Goal: Information Seeking & Learning: Compare options

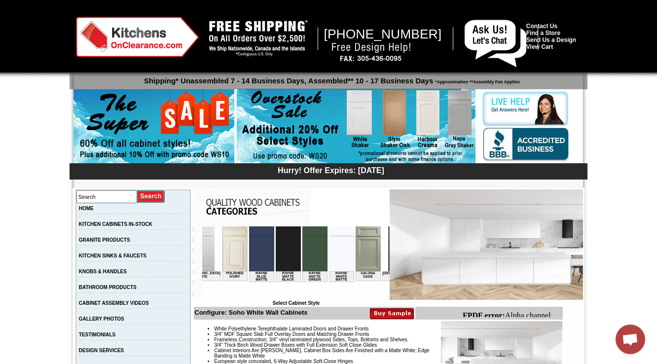
scroll to position [0, 1147]
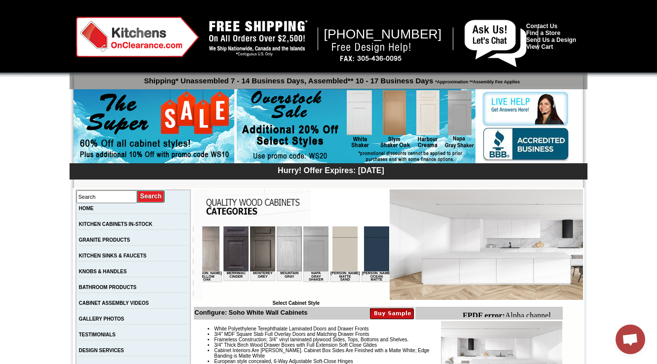
drag, startPoint x: 249, startPoint y: 241, endPoint x: 260, endPoint y: 247, distance: 12.1
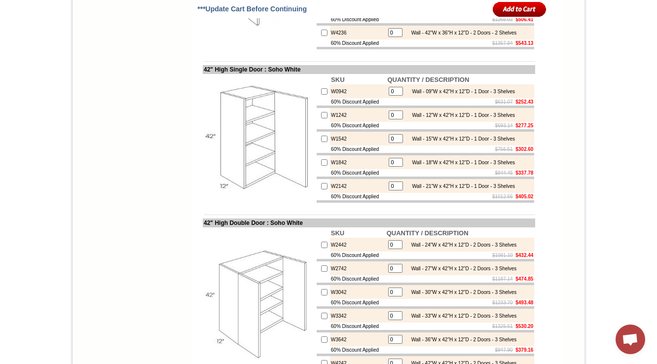
scroll to position [1206, 0]
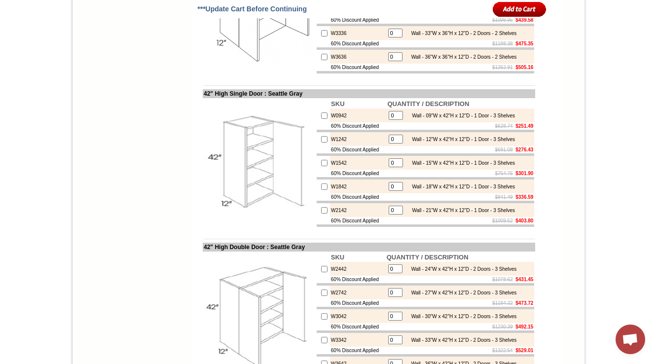
scroll to position [1065, 0]
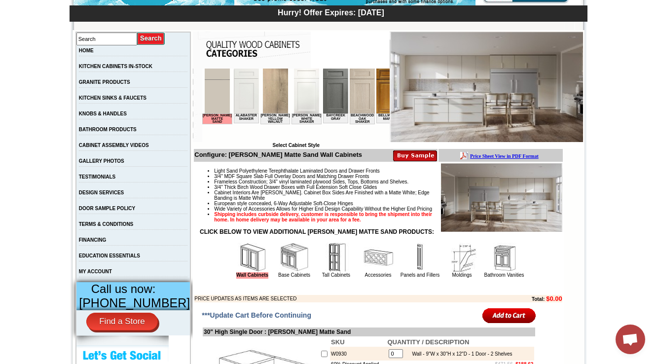
scroll to position [434, 0]
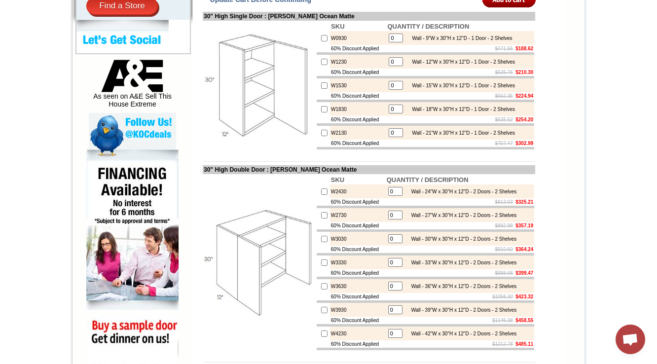
scroll to position [276, 0]
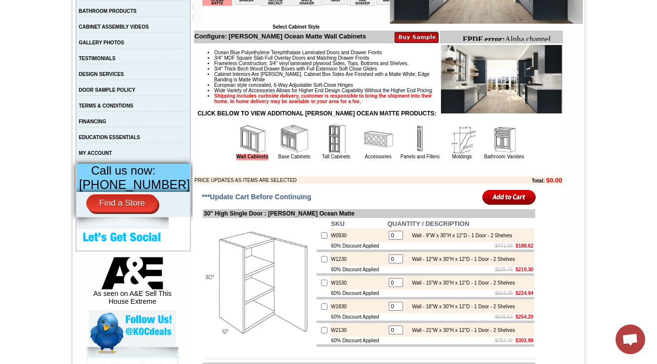
click at [286, 154] on img at bounding box center [295, 139] width 30 height 30
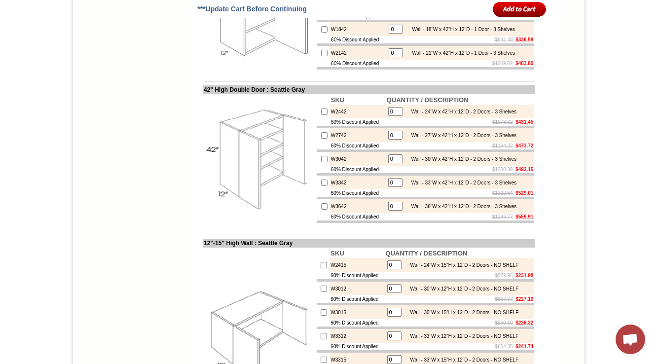
scroll to position [1183, 0]
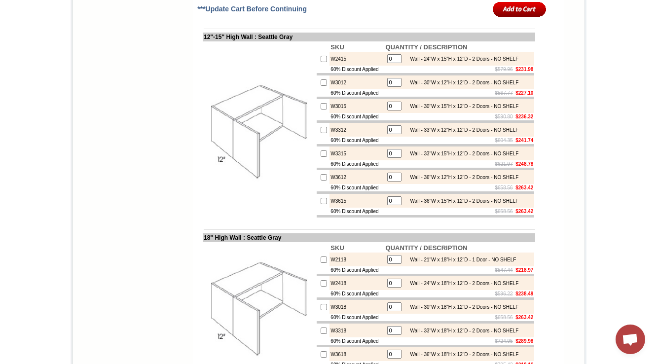
scroll to position [1459, 0]
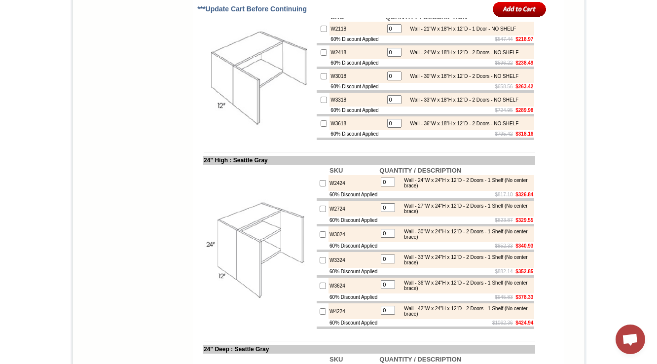
scroll to position [1657, 0]
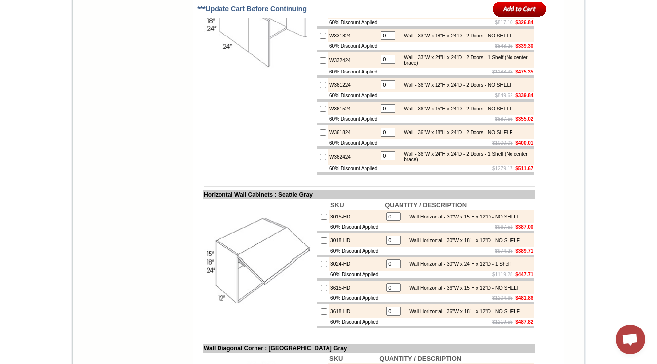
scroll to position [2327, 0]
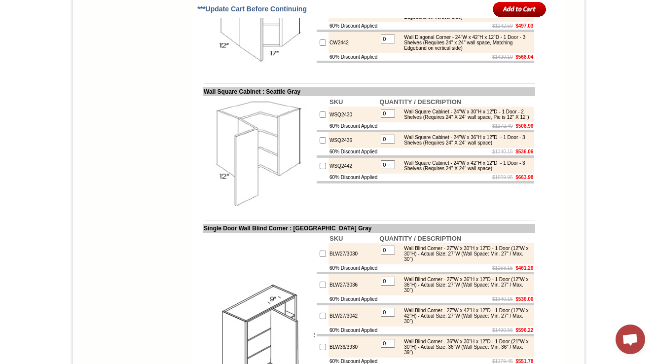
scroll to position [2525, 0]
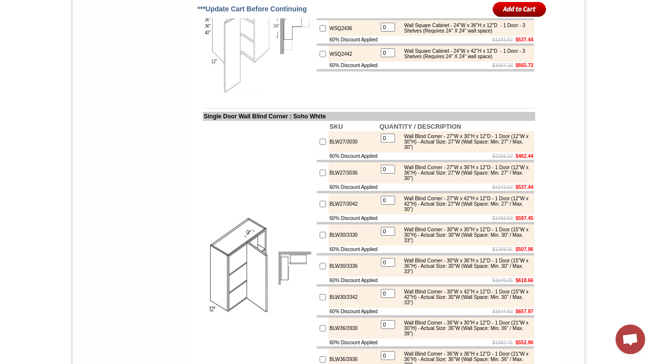
scroll to position [3061, 0]
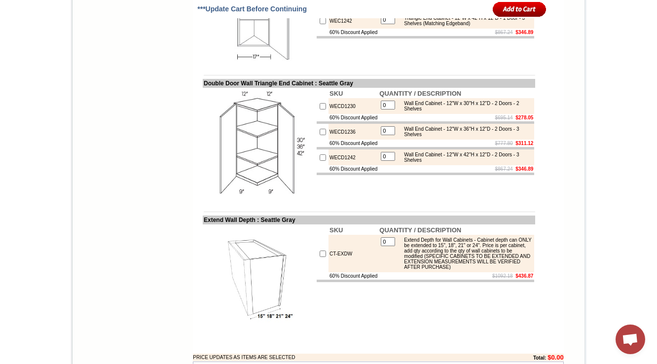
scroll to position [2971, 0]
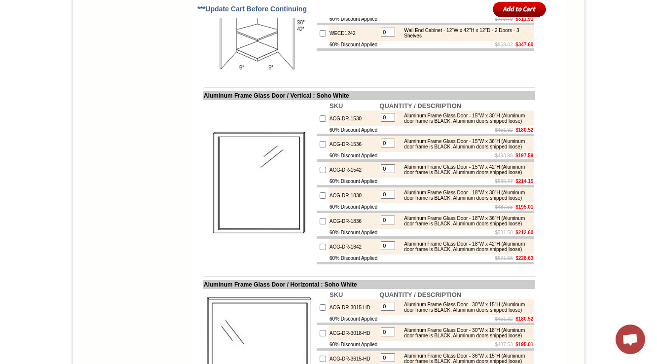
scroll to position [3887, 0]
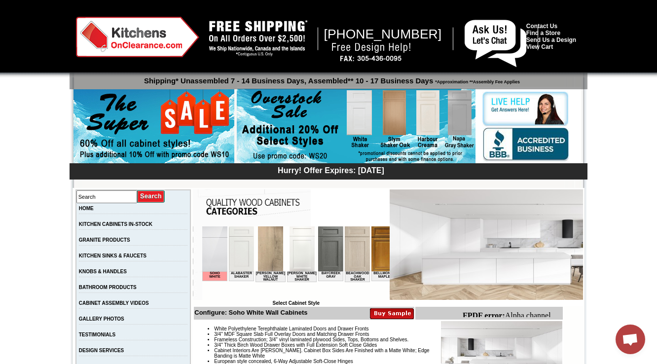
scroll to position [276, 0]
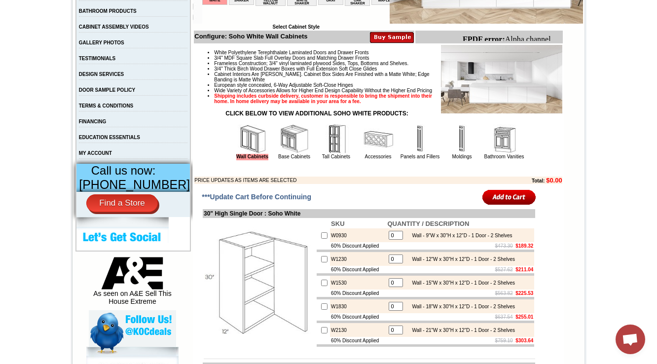
click at [280, 154] on img at bounding box center [295, 139] width 30 height 30
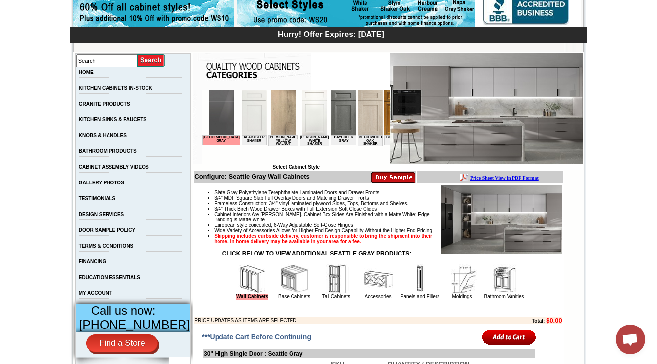
scroll to position [91, 0]
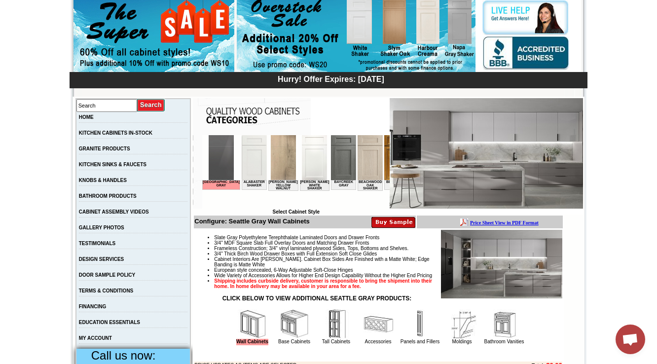
click at [281, 339] on img at bounding box center [295, 324] width 30 height 30
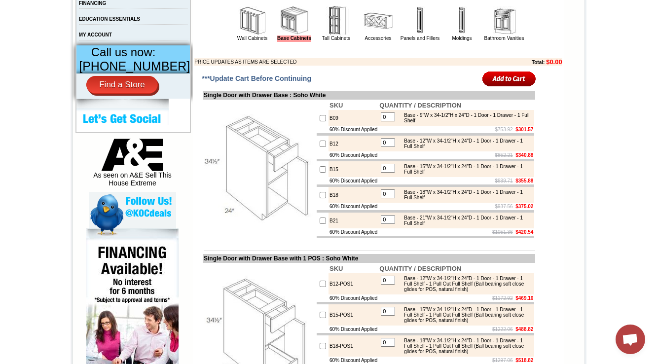
scroll to position [434, 0]
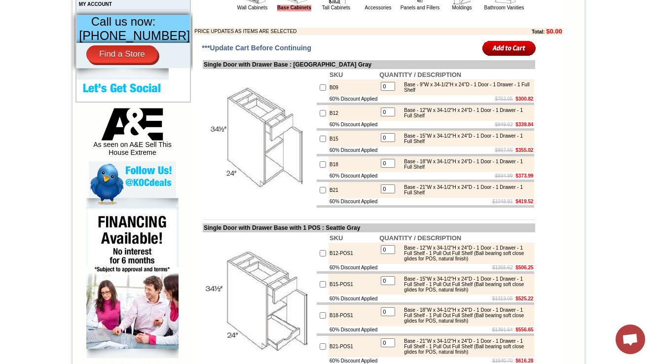
scroll to position [434, 0]
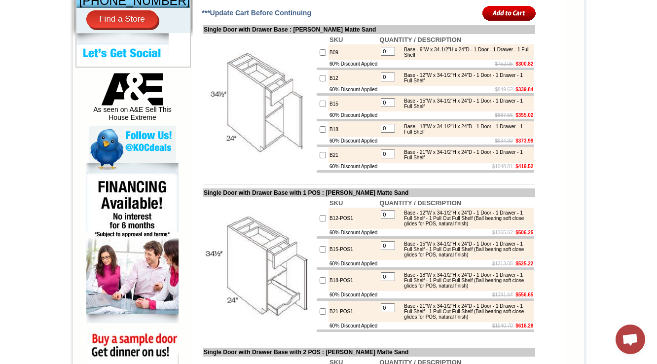
scroll to position [473, 0]
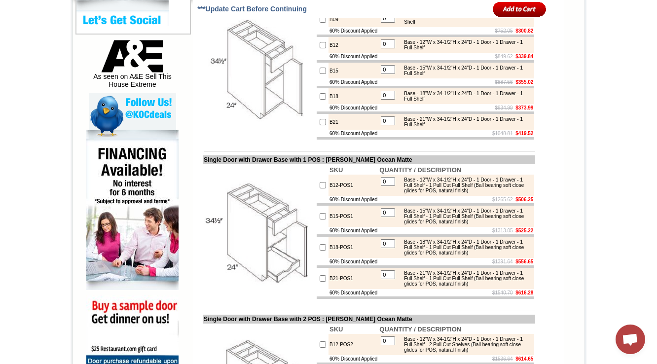
scroll to position [513, 0]
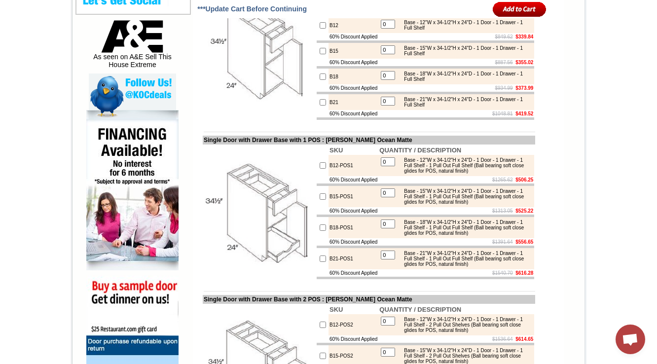
click at [204, 107] on img at bounding box center [259, 51] width 111 height 111
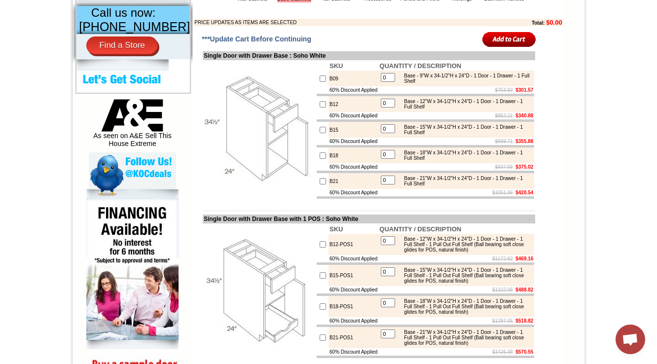
click at [329, 70] on b "SKU" at bounding box center [335, 65] width 13 height 7
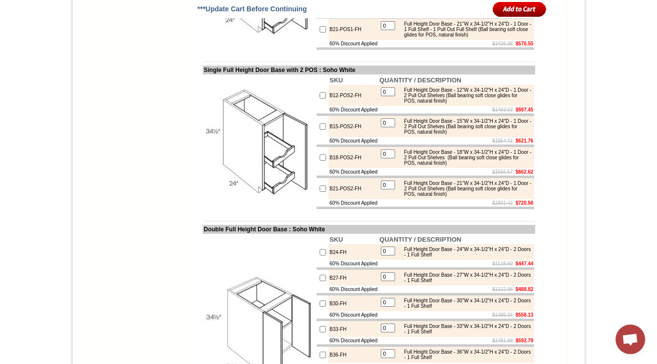
scroll to position [3305, 0]
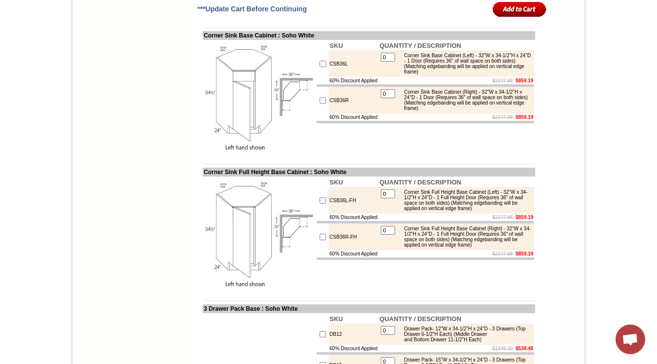
click at [626, 29] on body "[PHONE_NUMBER] Contact Us Find a Store Send Us a Design View Cart Shipping* Una…" at bounding box center [328, 257] width 657 height 7125
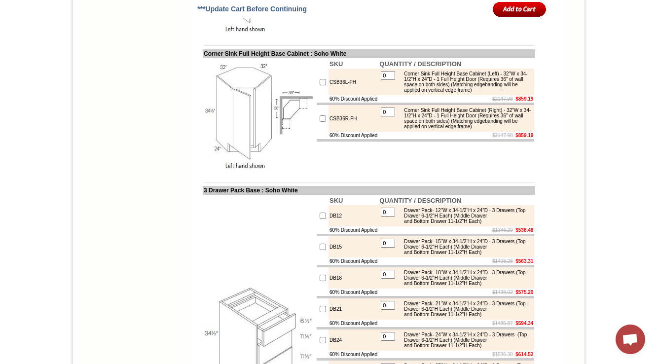
scroll to position [3423, 0]
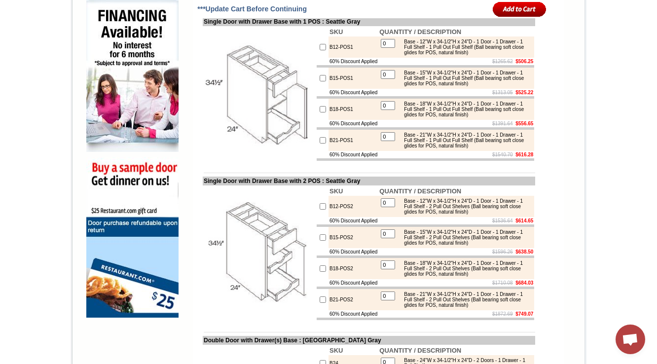
scroll to position [868, 0]
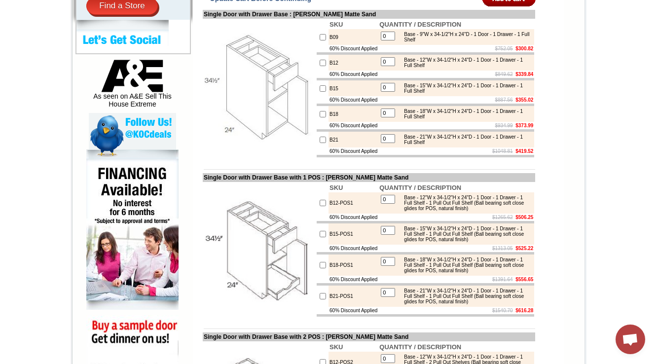
scroll to position [1763, 0]
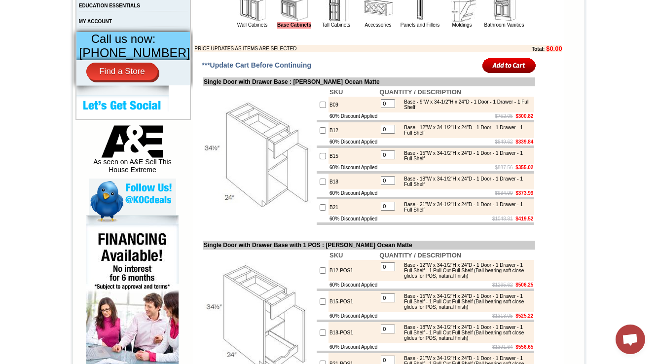
scroll to position [447, 0]
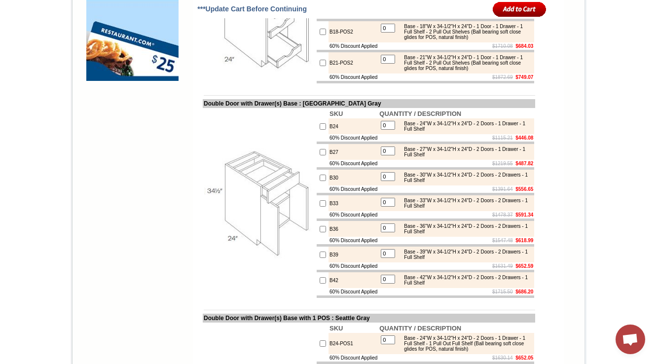
scroll to position [1346, 0]
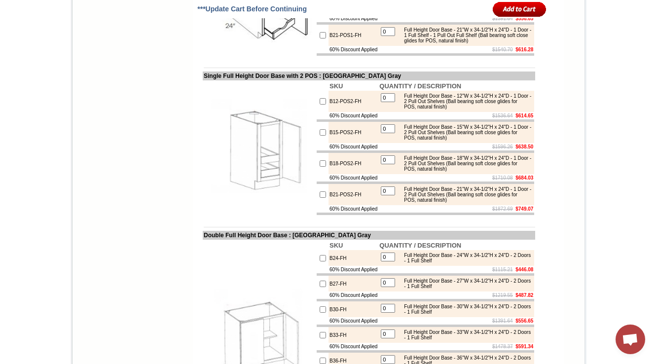
scroll to position [1881, 0]
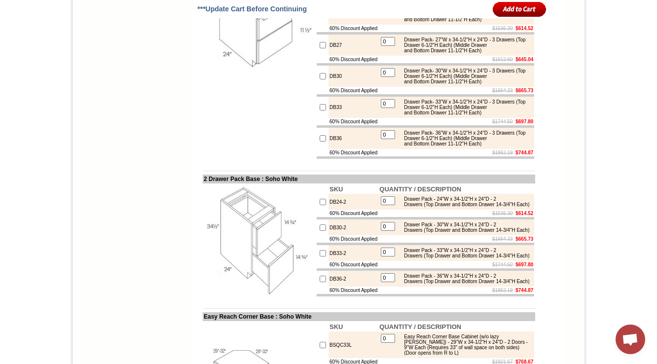
scroll to position [3784, 0]
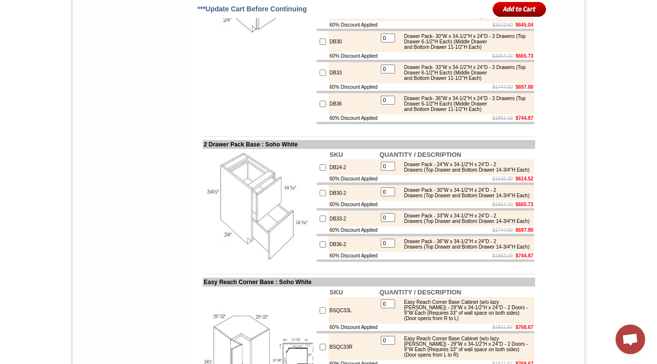
drag, startPoint x: 426, startPoint y: 142, endPoint x: 511, endPoint y: 152, distance: 85.9
copy div "(Top Drawer 6-1/2"H Each) (Middle Drawer and Bottom Drawer 11-1/2"H Each)"
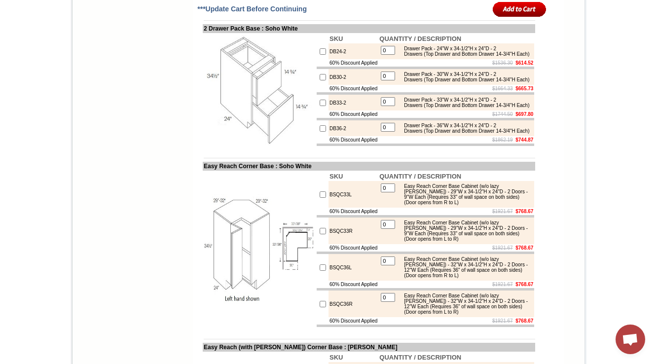
scroll to position [3902, 0]
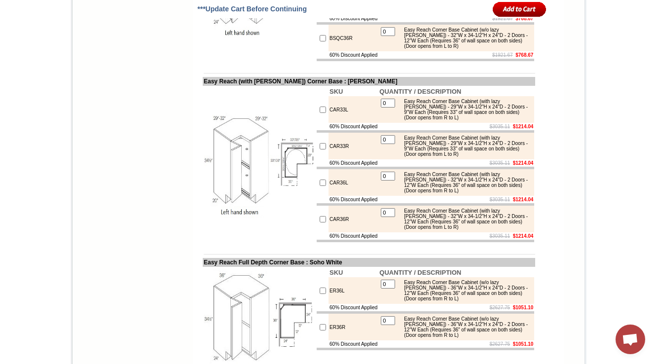
scroll to position [4178, 0]
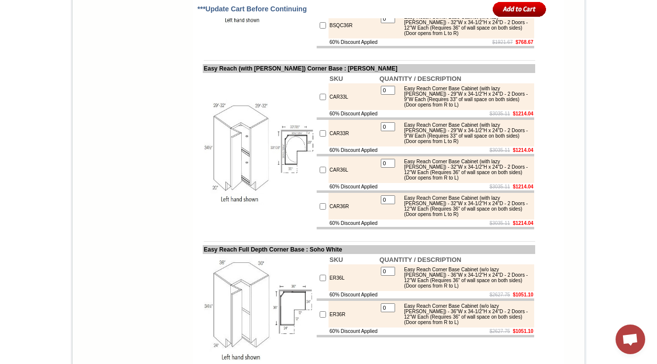
drag, startPoint x: 424, startPoint y: 93, endPoint x: 437, endPoint y: 98, distance: 14.2
copy div "(Top Drawer and Bottom Drawer 14-3/4"H Each)"
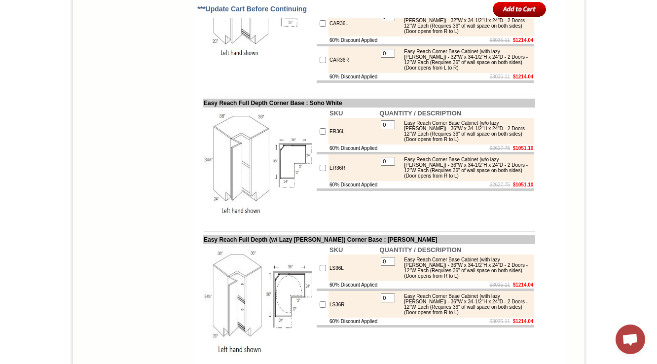
scroll to position [4336, 0]
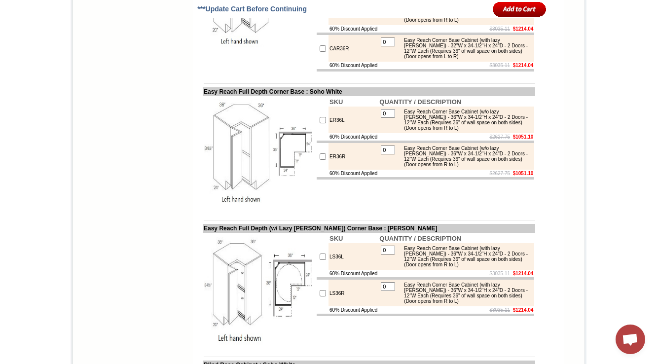
drag, startPoint x: 272, startPoint y: 81, endPoint x: 0, endPoint y: 1, distance: 283.8
copy td "Easy Reach Corner Base"
drag, startPoint x: 403, startPoint y: 101, endPoint x: 467, endPoint y: 116, distance: 65.9
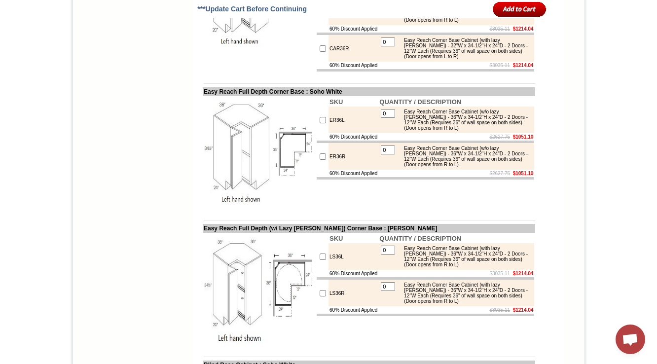
copy div "Easy Reach Corner Base Cabinet (w/o lazy susan) - 29"W x 34-1/2"H x 24"D - 2 Do…"
drag, startPoint x: 403, startPoint y: 183, endPoint x: 486, endPoint y: 201, distance: 84.3
drag, startPoint x: 404, startPoint y: 100, endPoint x: 484, endPoint y: 122, distance: 83.4
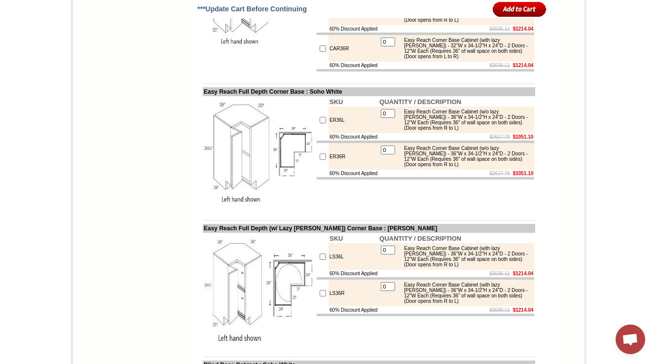
copy div "Easy Reach Corner Base Cabinet (w/o lazy susan) - 29"W x 34-1/2"H x 24"D - 2 Do…"
drag, startPoint x: 404, startPoint y: 140, endPoint x: 491, endPoint y: 164, distance: 89.9
copy div "Easy Reach Corner Base Cabinet (w/o lazy susan) - 29"W x 34-1/2"H x 24"D - 2 Do…"
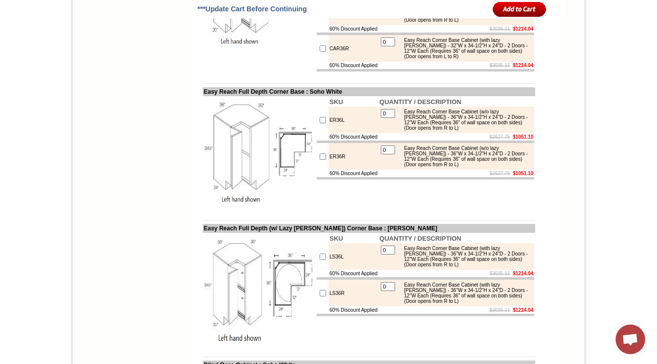
drag, startPoint x: 487, startPoint y: 165, endPoint x: 402, endPoint y: 140, distance: 88.3
copy div "Easy Reach Corner Base Cabinet (w/o lazy susan) - 29"W x 34-1/2"H x 24"D - 2 Do…"
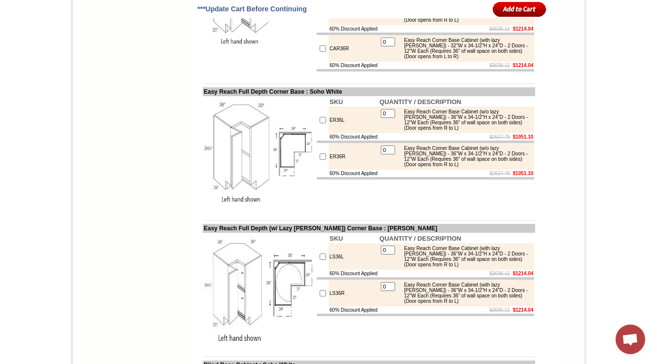
drag, startPoint x: 404, startPoint y: 225, endPoint x: 485, endPoint y: 239, distance: 82.0
copy div "Easy Reach Corner Base Cabinet (w/o lazy susan) - 32"W x 34-1/2"H x 24"D - 2 Do…"
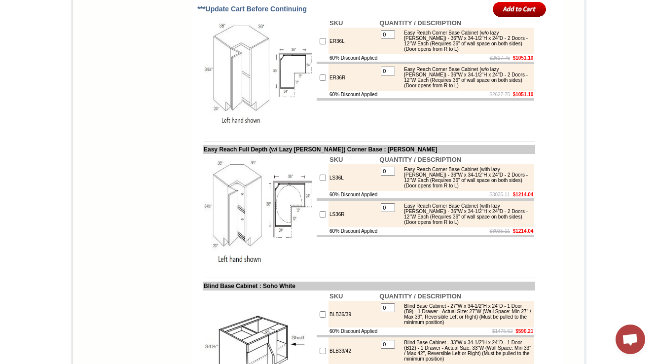
scroll to position [4573, 0]
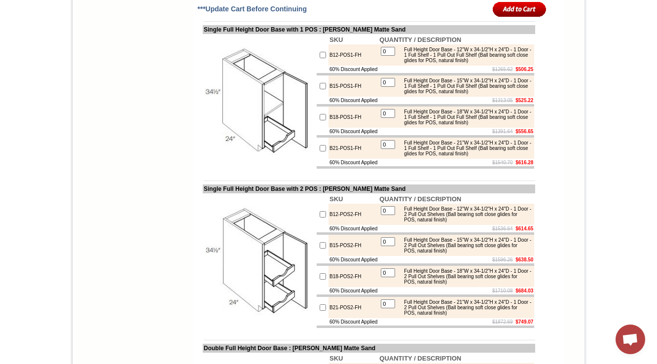
scroll to position [1757, 0]
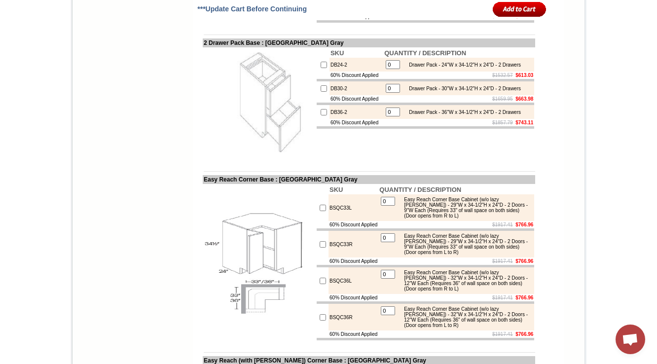
scroll to position [3820, 0]
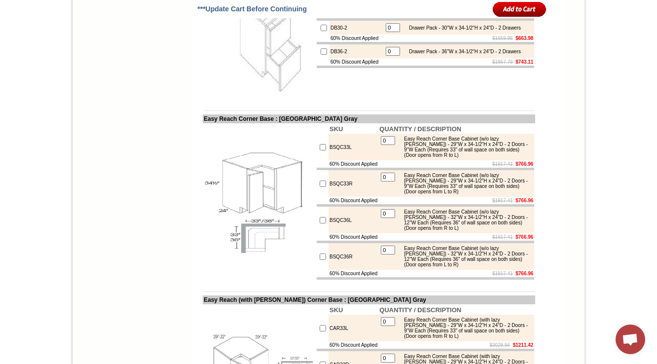
scroll to position [3899, 0]
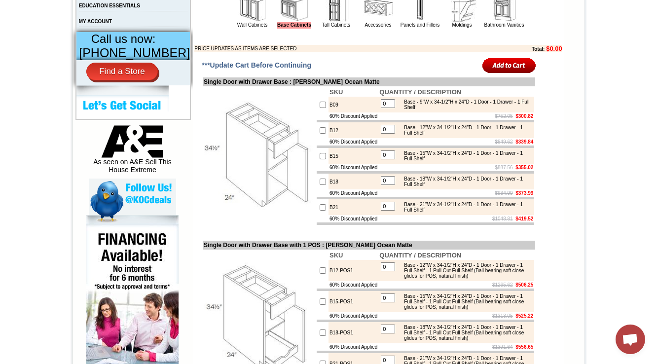
scroll to position [413, 0]
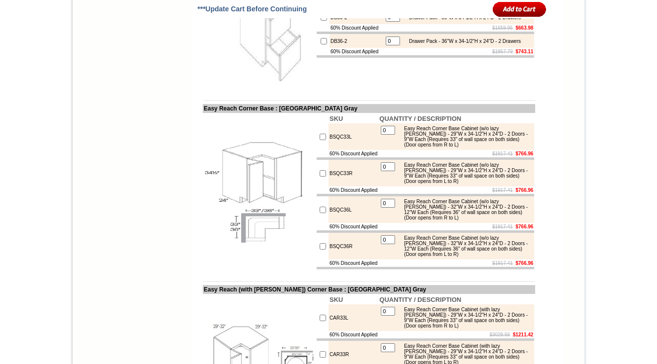
scroll to position [3858, 0]
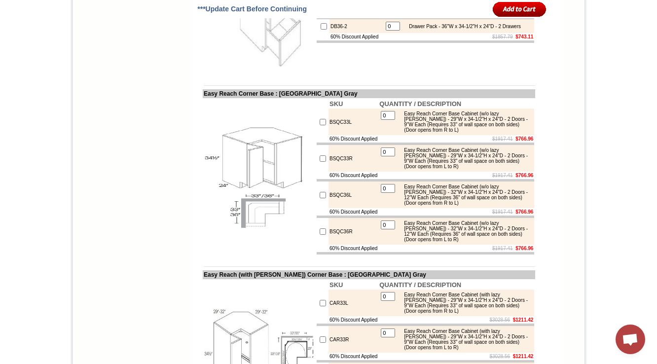
scroll to position [3935, 0]
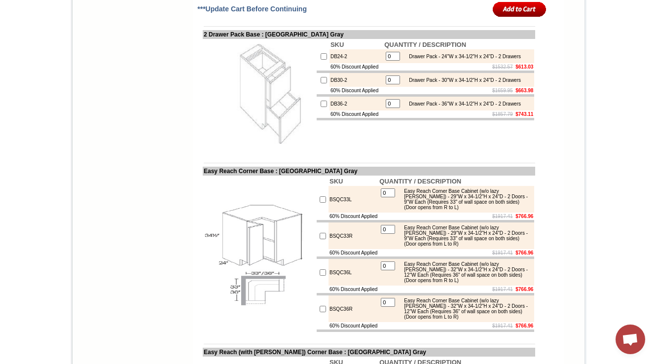
scroll to position [3883, 0]
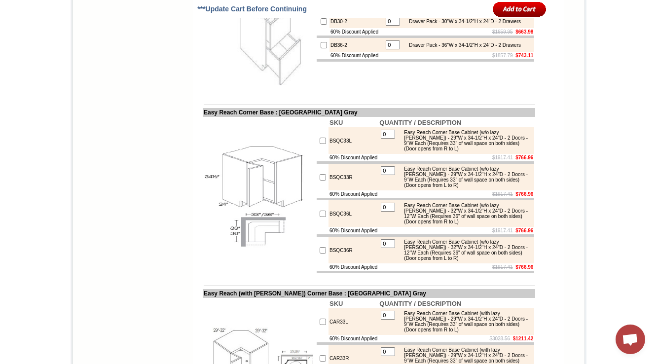
scroll to position [3908, 0]
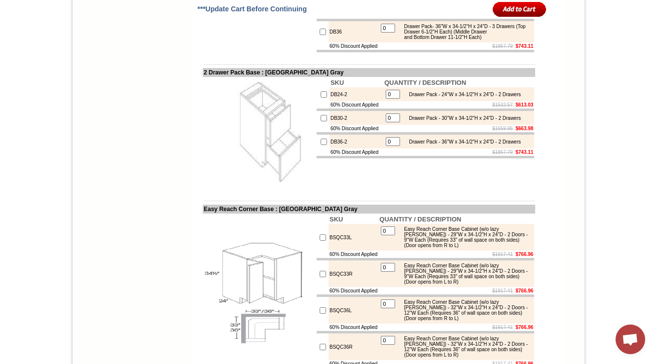
scroll to position [3842, 0]
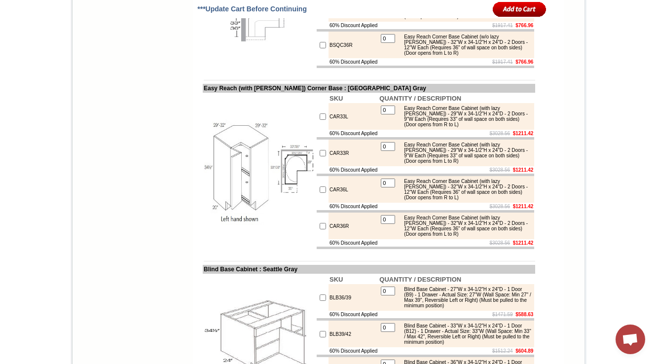
scroll to position [4197, 0]
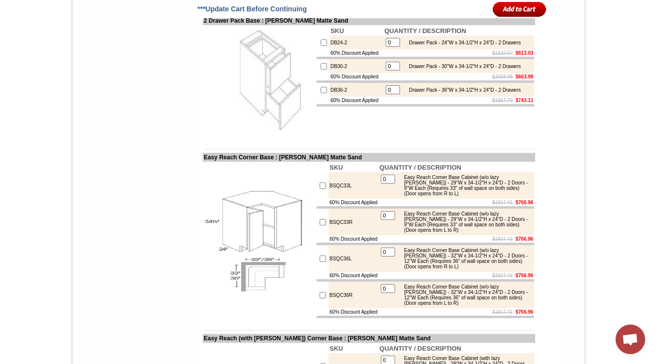
scroll to position [3945, 0]
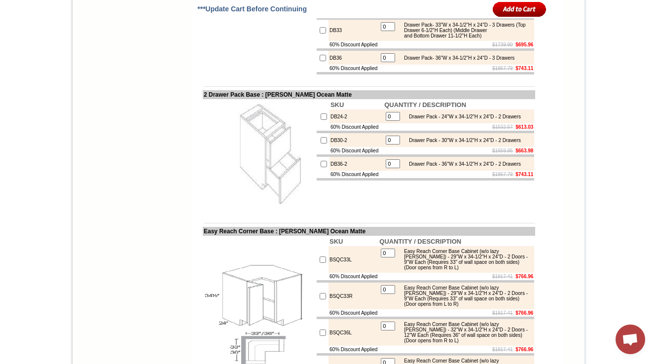
scroll to position [3866, 0]
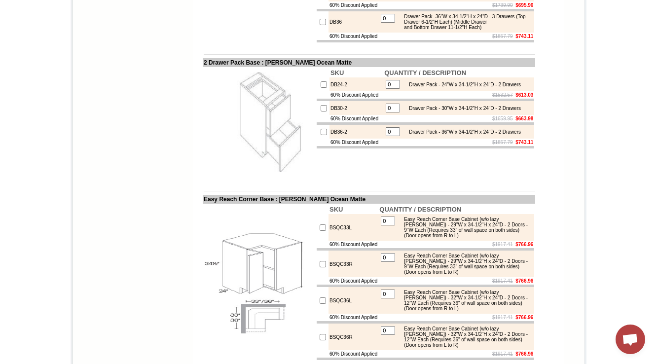
scroll to position [3903, 0]
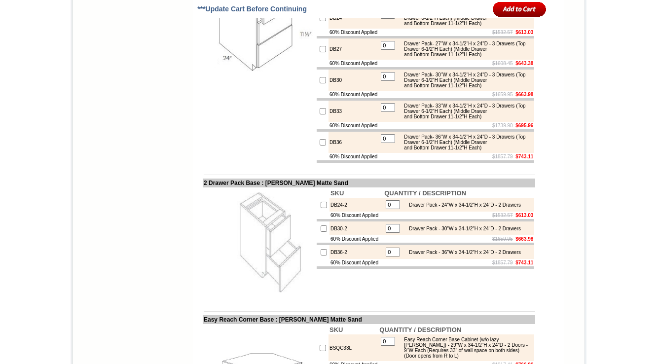
scroll to position [3747, 0]
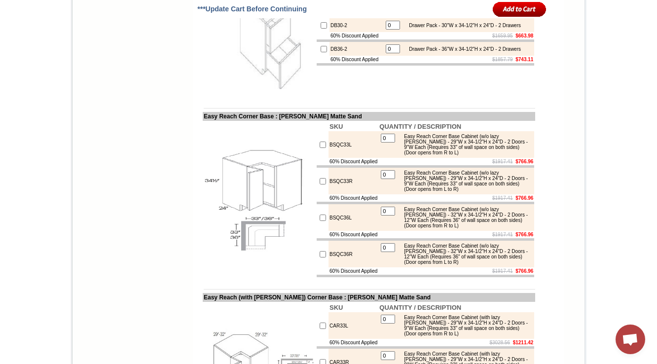
scroll to position [3945, 0]
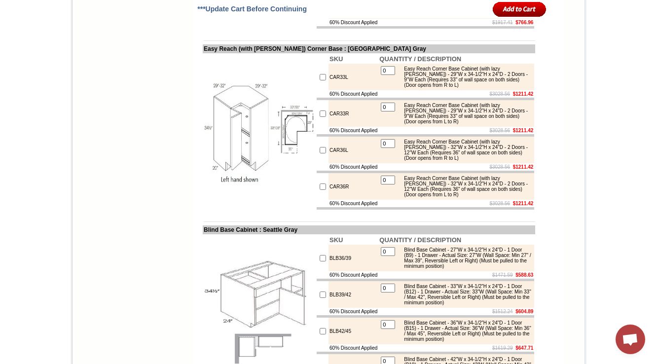
drag, startPoint x: 348, startPoint y: 209, endPoint x: 319, endPoint y: 211, distance: 28.7
copy td "BSQC33L"
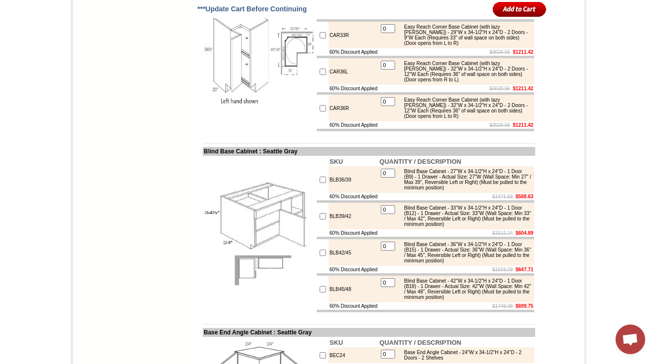
scroll to position [4276, 0]
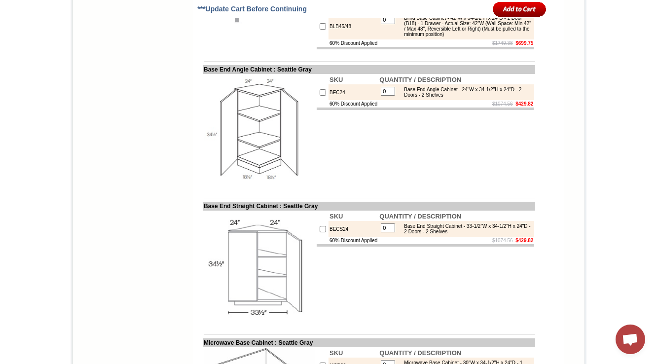
scroll to position [4552, 0]
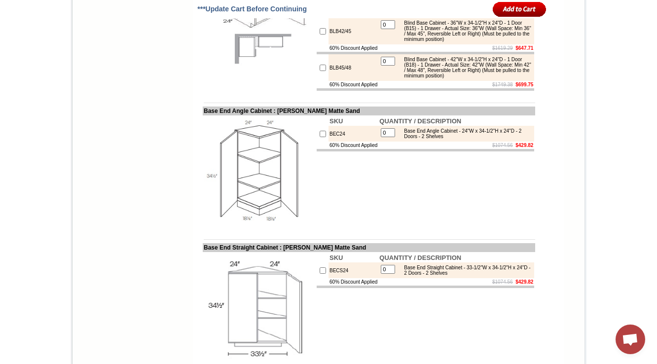
scroll to position [4522, 0]
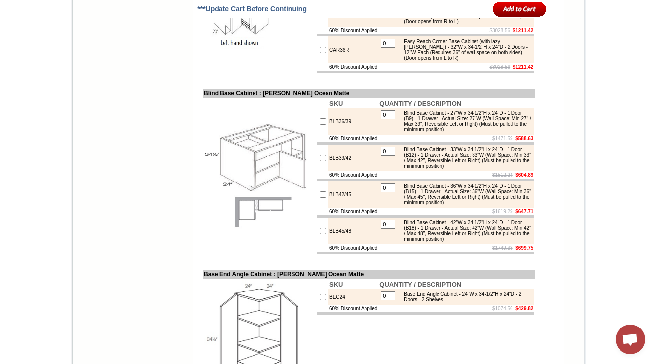
scroll to position [4337, 0]
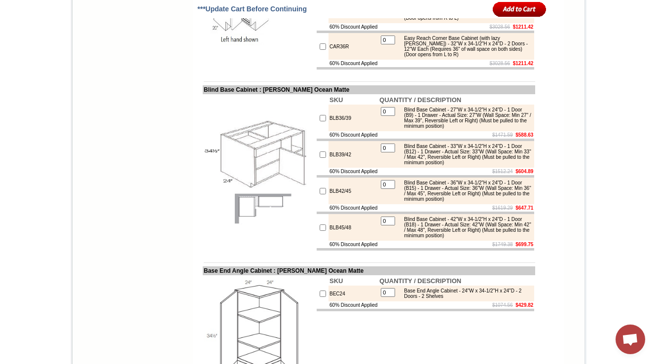
drag, startPoint x: 404, startPoint y: 146, endPoint x: 485, endPoint y: 167, distance: 83.5
copy div "Easy Reach Corner Base Cabinet (w/o lazy [PERSON_NAME]) - 32"W x 34-1/2"H x 24"…"
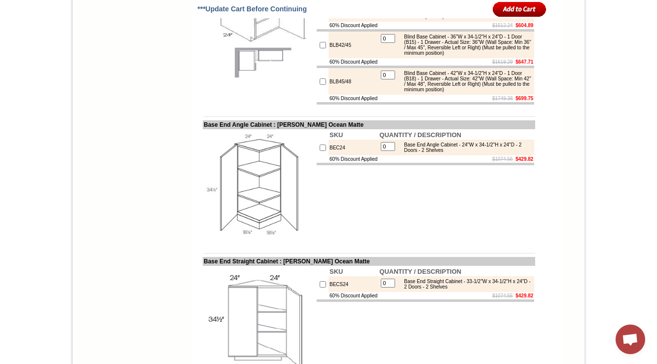
scroll to position [4495, 0]
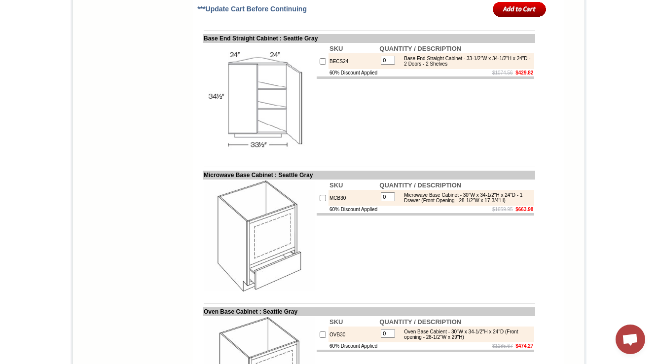
scroll to position [4710, 0]
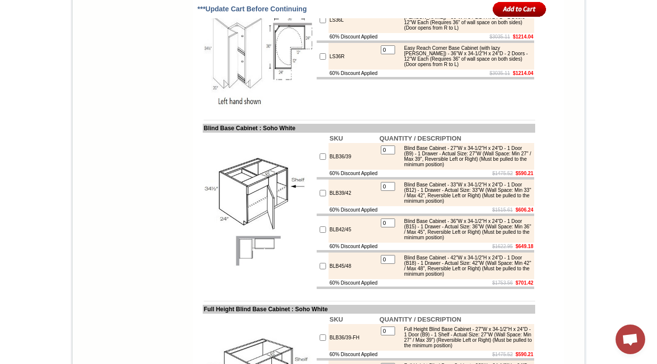
drag, startPoint x: 400, startPoint y: 104, endPoint x: 493, endPoint y: 124, distance: 94.9
copy div "Easy Reach Corner Base Cabinet (with lazy [PERSON_NAME]) - 29"W x 34-1/2"H x 24…"
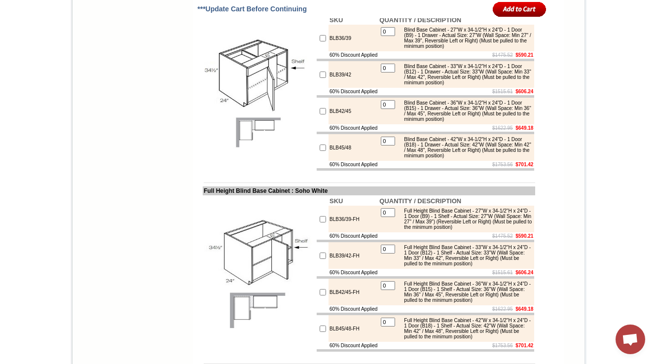
scroll to position [4809, 0]
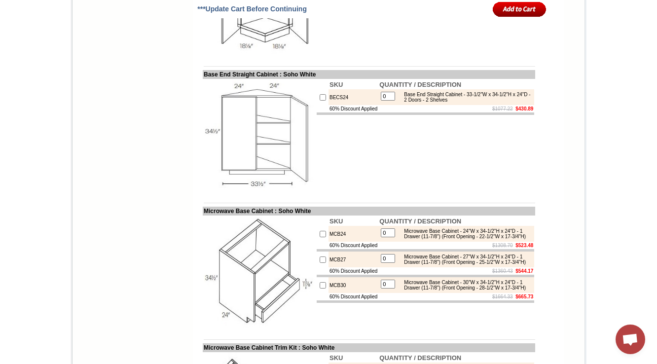
scroll to position [5351, 0]
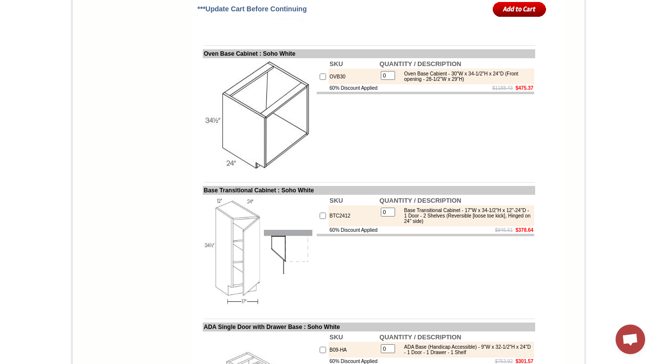
scroll to position [5437, 0]
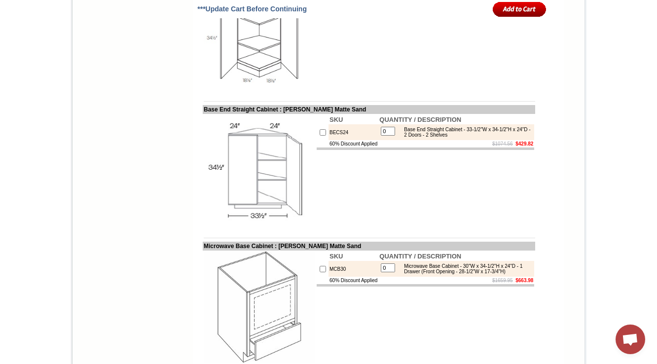
scroll to position [4731, 0]
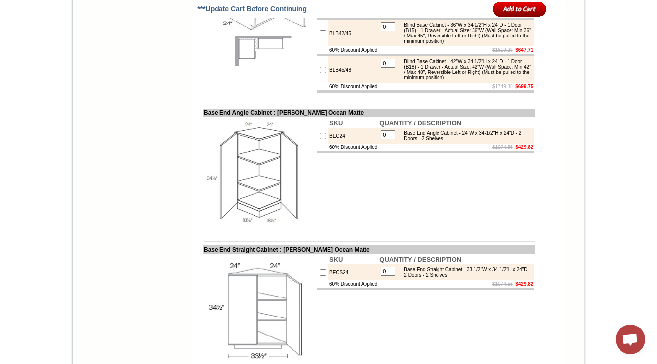
drag, startPoint x: 597, startPoint y: 47, endPoint x: 583, endPoint y: 67, distance: 23.8
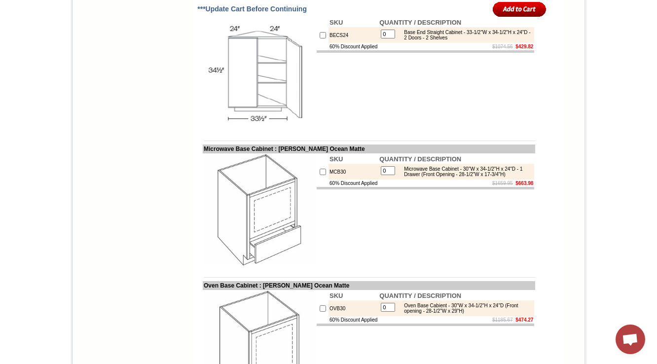
scroll to position [4771, 0]
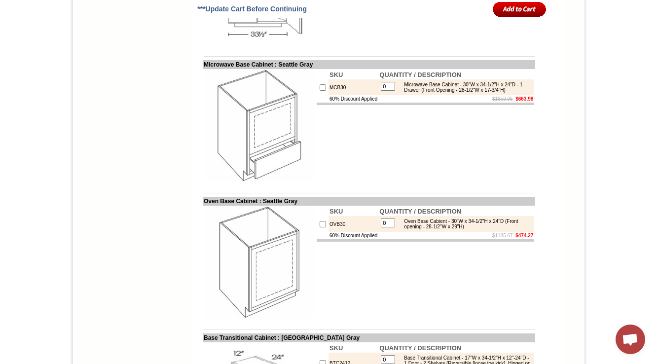
scroll to position [4907, 0]
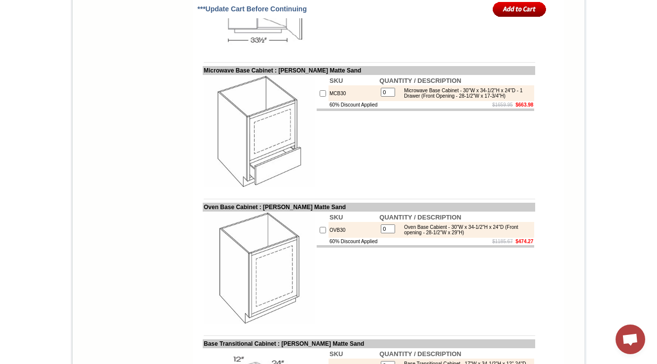
scroll to position [4850, 0]
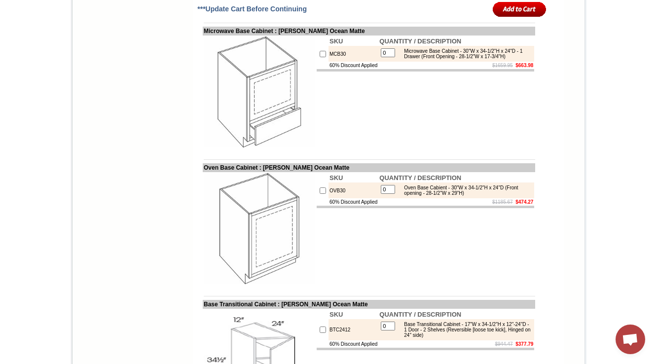
scroll to position [4859, 0]
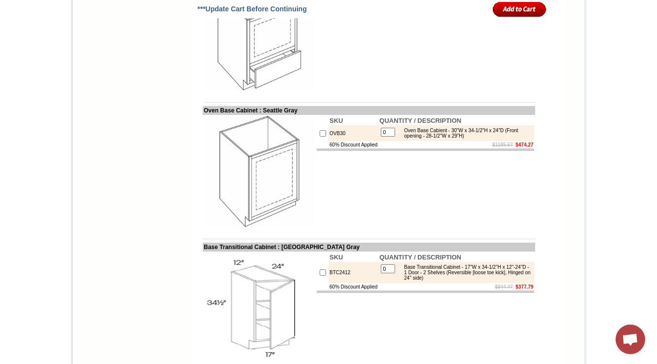
drag, startPoint x: 337, startPoint y: 93, endPoint x: 119, endPoint y: 3, distance: 235.7
copy td "BEC24"
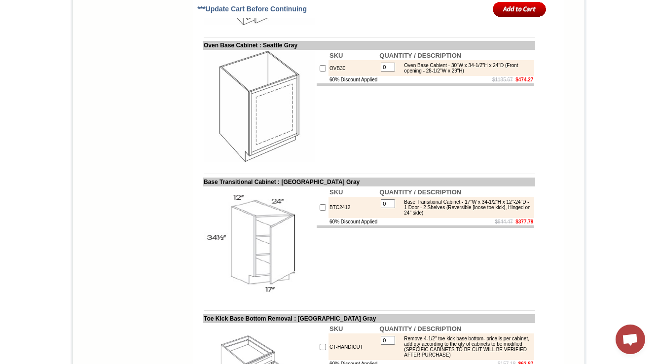
scroll to position [4986, 0]
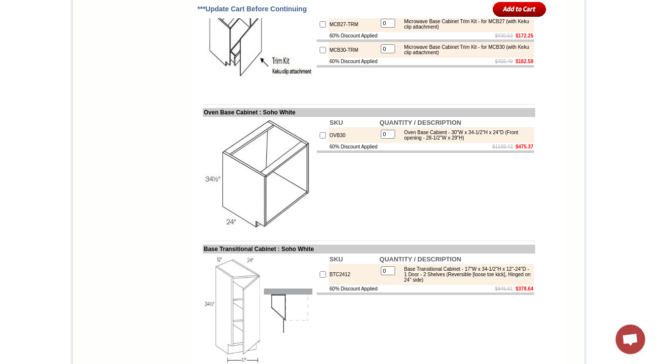
scroll to position [5516, 0]
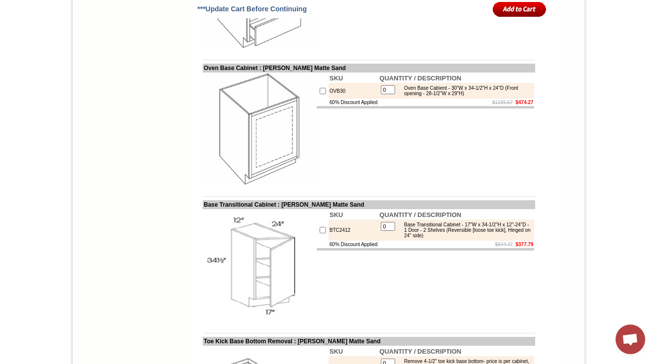
scroll to position [4968, 0]
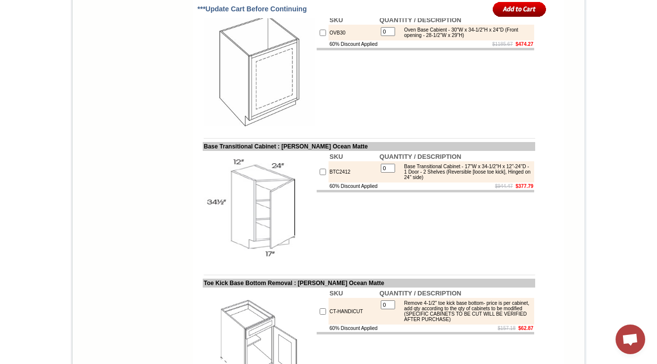
scroll to position [5047, 0]
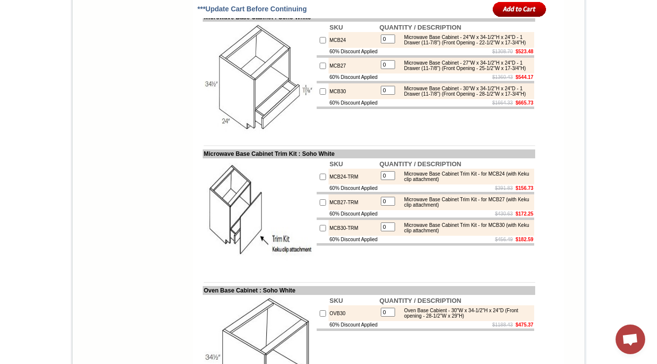
scroll to position [5516, 0]
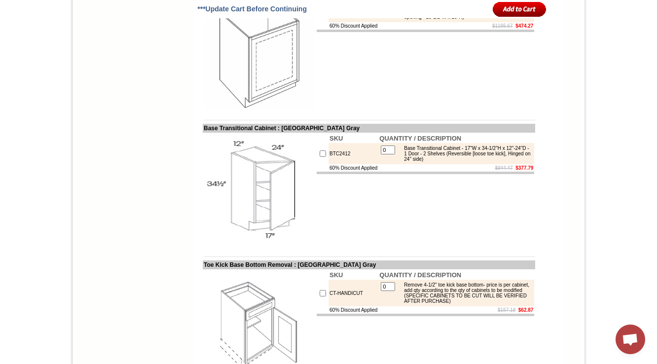
scroll to position [5104, 0]
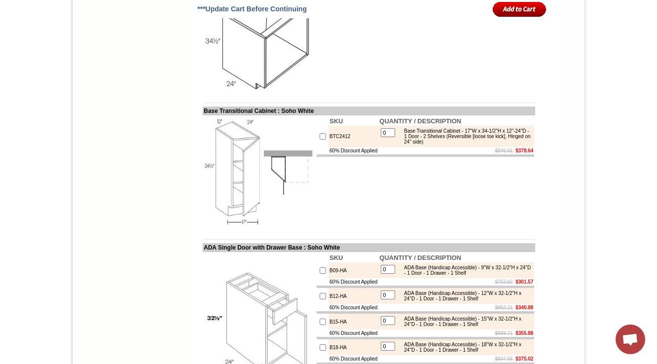
scroll to position [5674, 0]
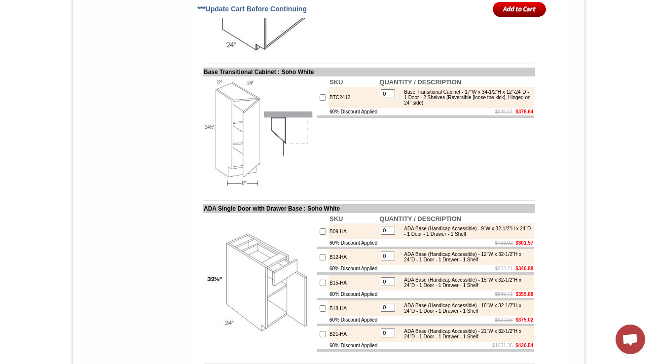
drag, startPoint x: 471, startPoint y: 138, endPoint x: 477, endPoint y: 148, distance: 11.7
drag, startPoint x: 472, startPoint y: 204, endPoint x: 474, endPoint y: 215, distance: 11.1
copy div "(Front Opening - 28-1/2"W x 17-3/4"H)"
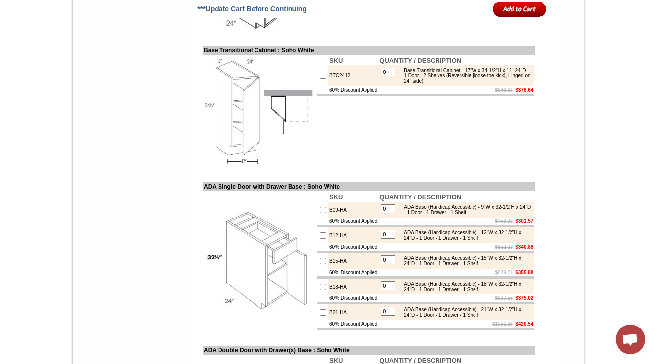
scroll to position [5713, 0]
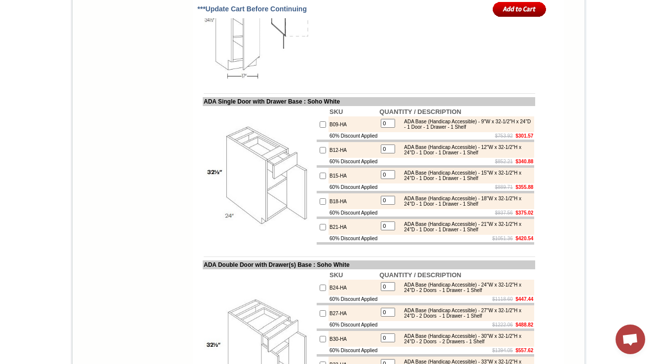
scroll to position [5792, 0]
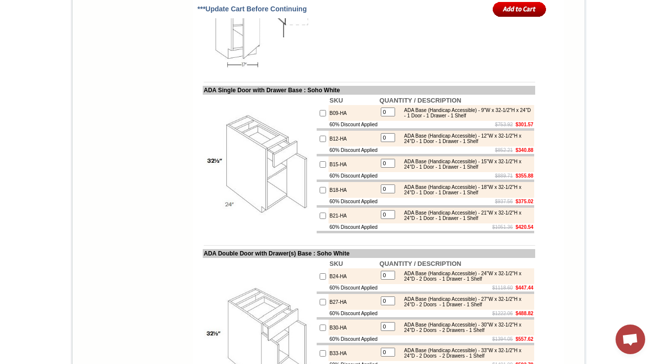
drag, startPoint x: 482, startPoint y: 163, endPoint x: 398, endPoint y: 150, distance: 84.8
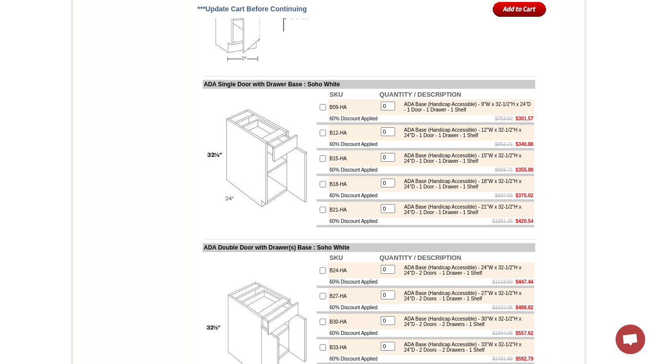
scroll to position [5910, 0]
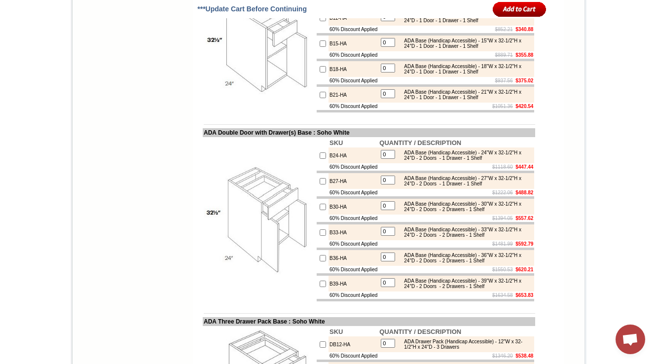
scroll to position [5950, 0]
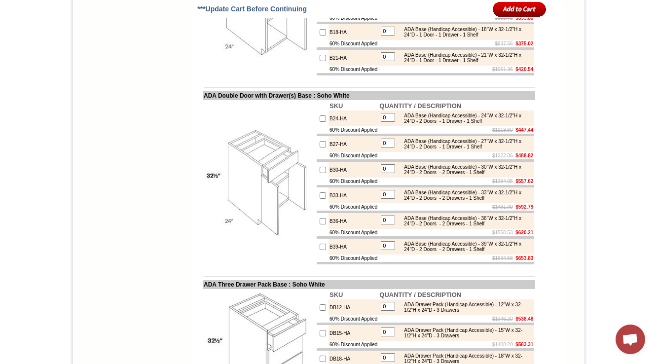
drag, startPoint x: 402, startPoint y: 130, endPoint x: 501, endPoint y: 142, distance: 99.3
copy div "Oven Base Cabient - 30"W x 34-1/2"H x 24"D (Front opening - 28-1/2"W x 29"H)"
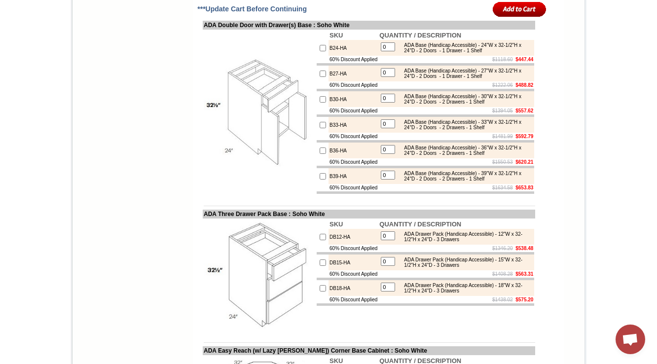
scroll to position [6029, 0]
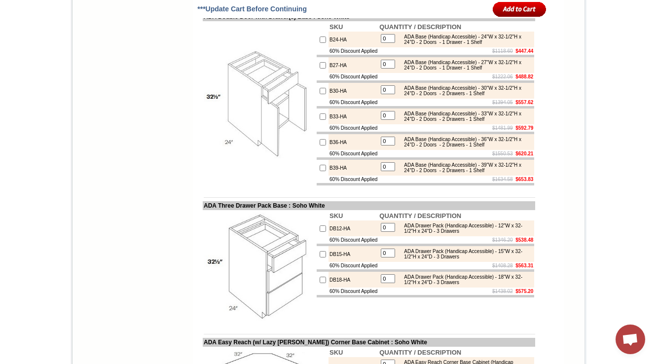
drag, startPoint x: 404, startPoint y: 191, endPoint x: 479, endPoint y: 206, distance: 76.8
copy div "Base Transitional Cabinet - 17"W x 34-1/2"H x 12"-24"D - 1 Door - 2 Shelves (Re…"
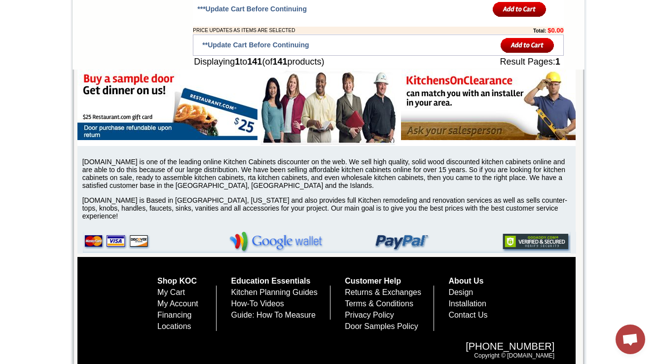
scroll to position [4585, 0]
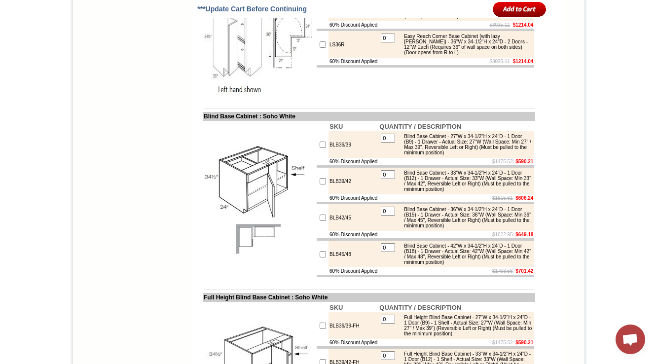
drag, startPoint x: 195, startPoint y: 32, endPoint x: 320, endPoint y: 26, distance: 124.9
copy td "Easy Reach (with Lazy Susan) Corner"
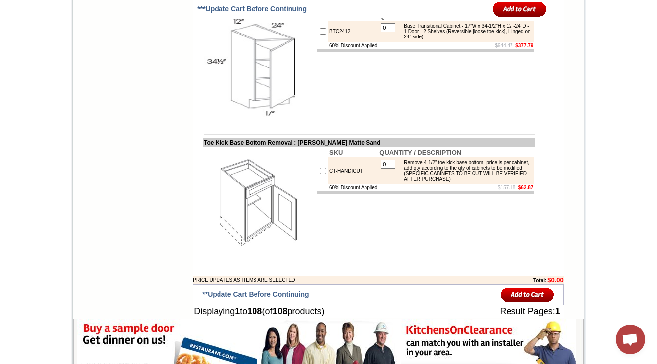
scroll to position [5154, 0]
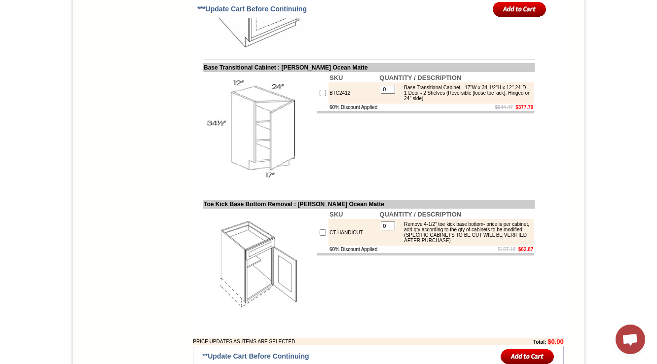
scroll to position [5126, 0]
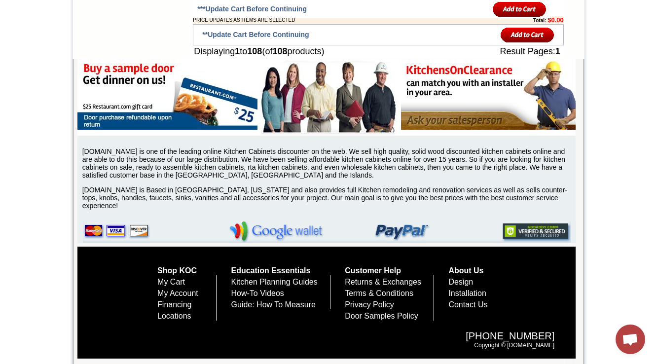
scroll to position [5097, 0]
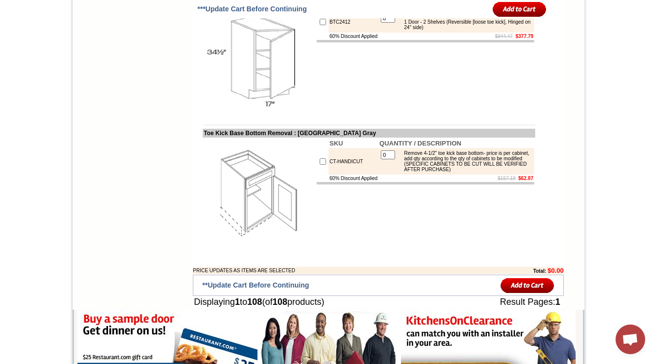
scroll to position [5176, 0]
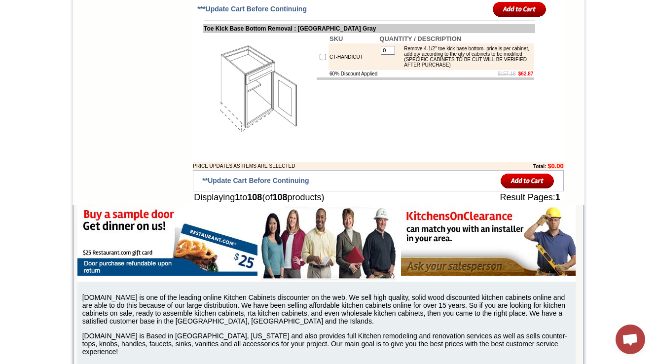
scroll to position [5255, 0]
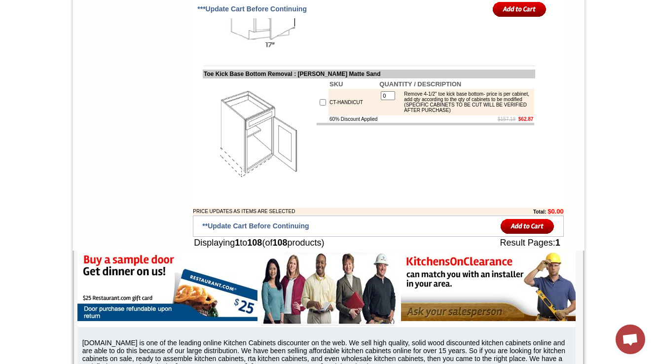
scroll to position [5232, 0]
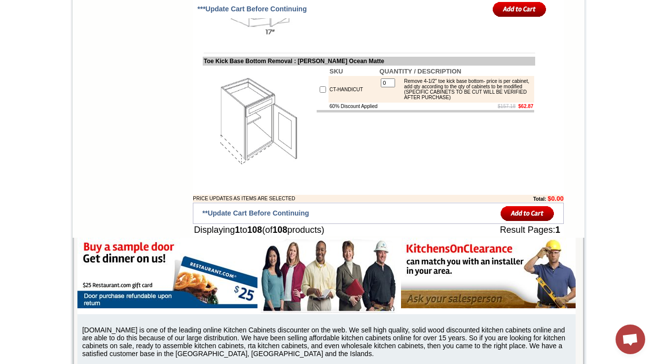
scroll to position [5323, 0]
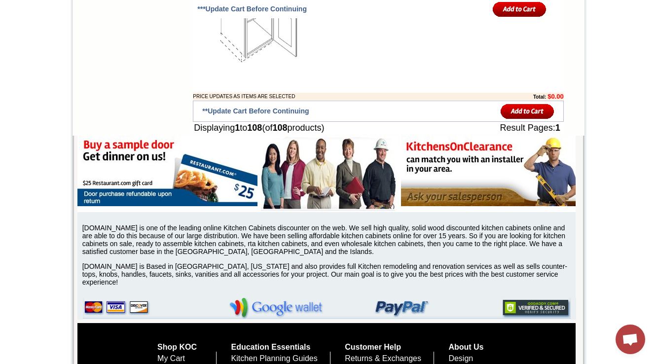
scroll to position [5410, 0]
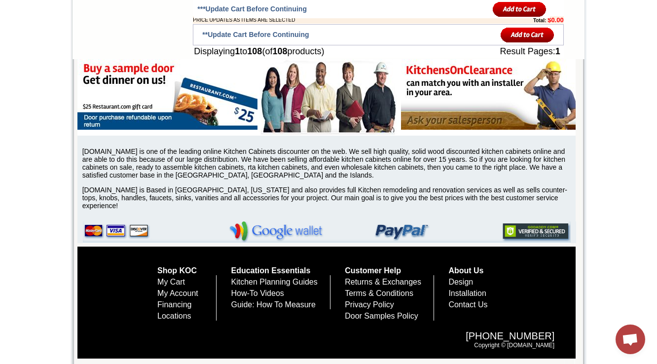
scroll to position [5479, 0]
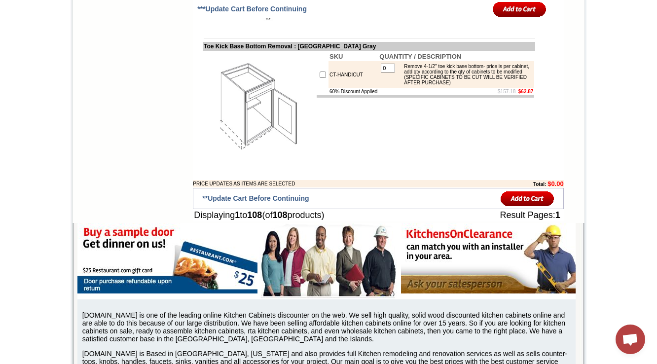
scroll to position [5133, 0]
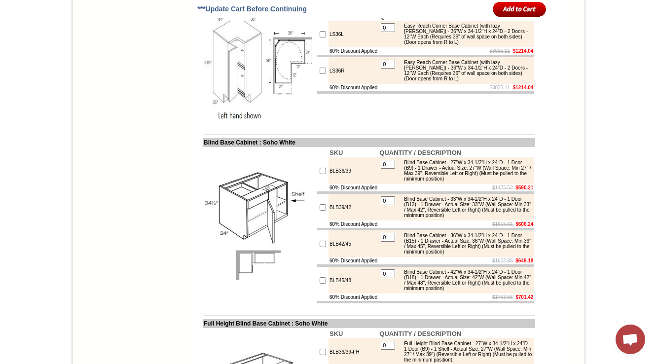
scroll to position [4512, 0]
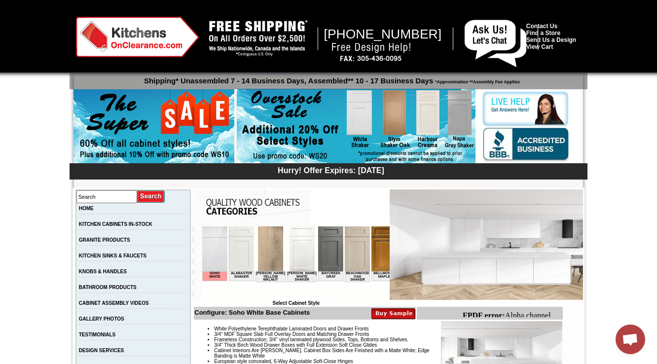
scroll to position [237, 0]
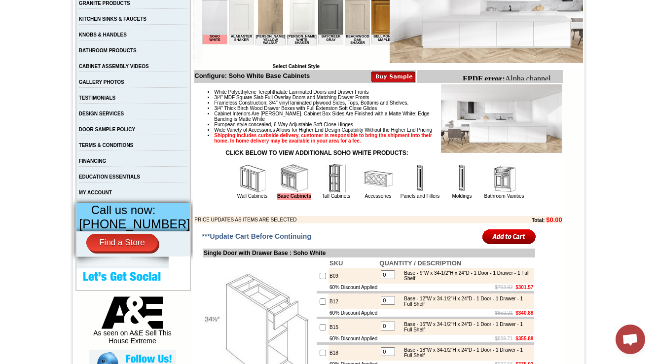
click at [321, 191] on img at bounding box center [336, 179] width 30 height 30
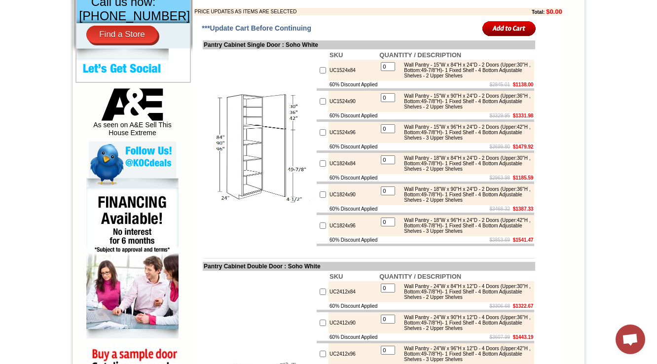
scroll to position [473, 0]
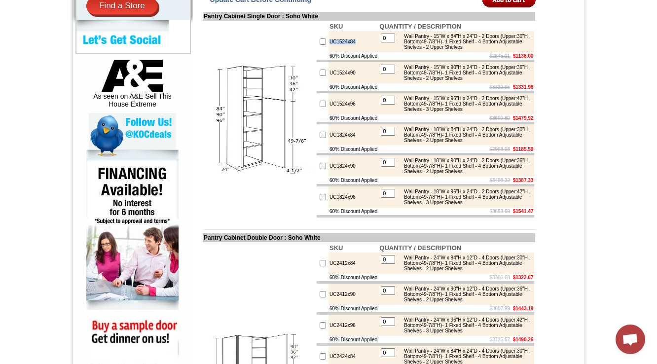
drag, startPoint x: 355, startPoint y: 56, endPoint x: 318, endPoint y: 60, distance: 36.7
click at [328, 52] on td "UC1524x84" at bounding box center [353, 41] width 50 height 21
copy td "UC1524x84"
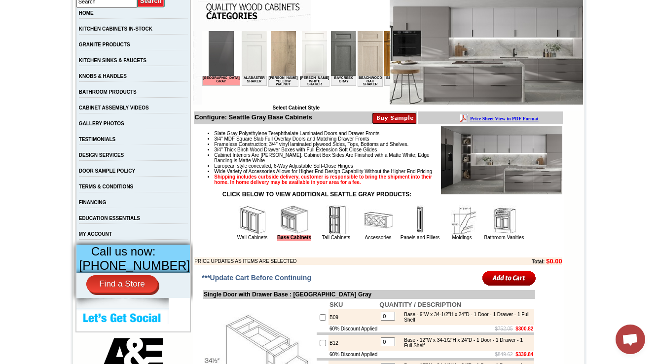
scroll to position [197, 0]
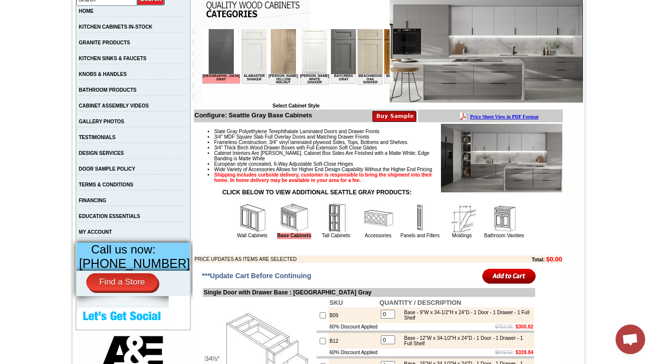
click at [321, 232] on img at bounding box center [336, 218] width 30 height 30
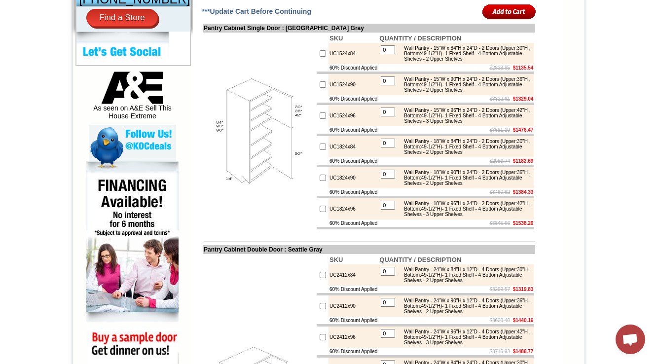
scroll to position [473, 0]
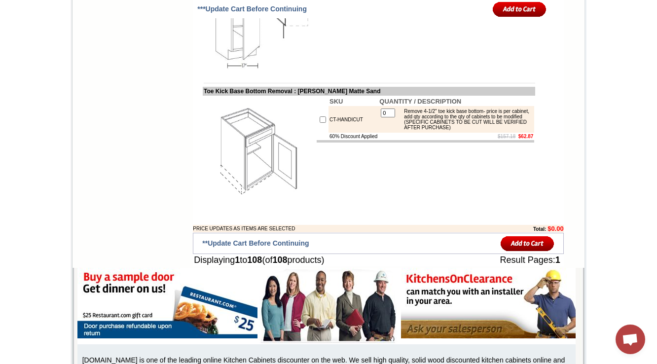
scroll to position [4963, 0]
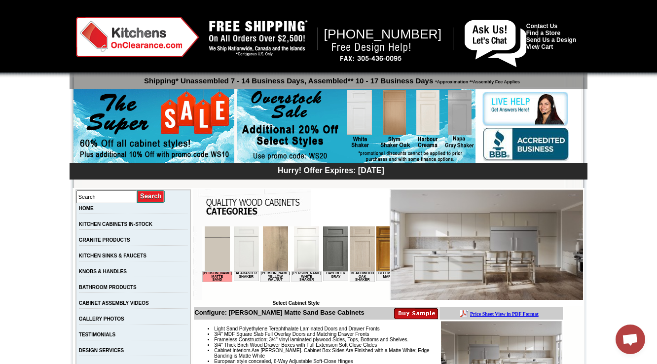
scroll to position [316, 0]
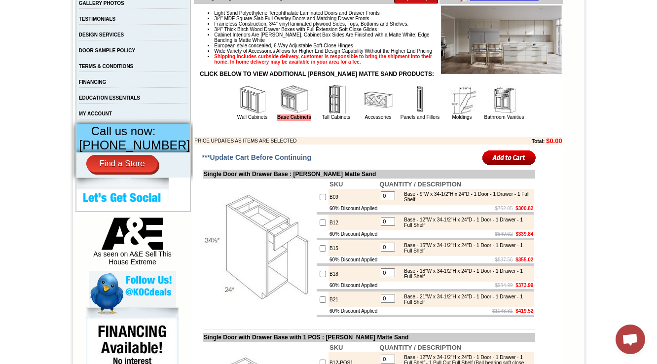
click at [325, 114] on img at bounding box center [336, 100] width 30 height 30
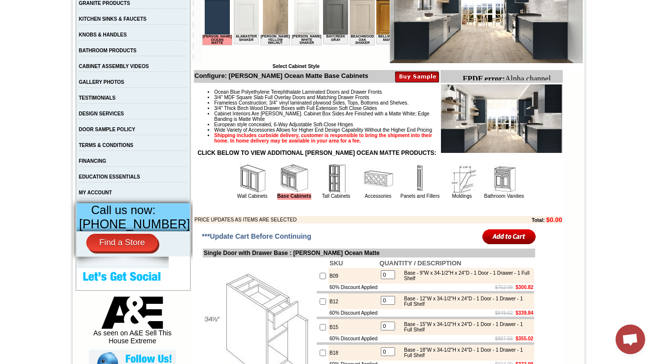
scroll to position [197, 0]
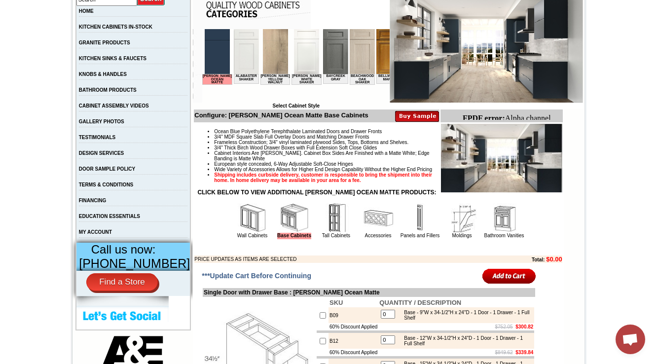
click at [321, 233] on img at bounding box center [336, 218] width 30 height 30
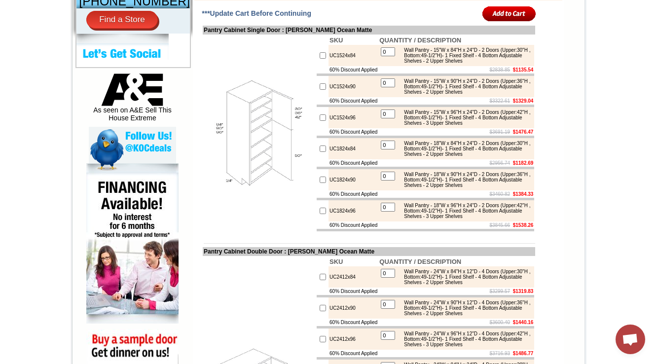
scroll to position [473, 0]
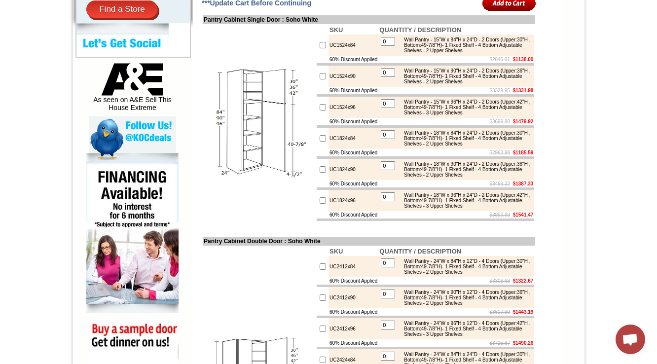
scroll to position [473, 0]
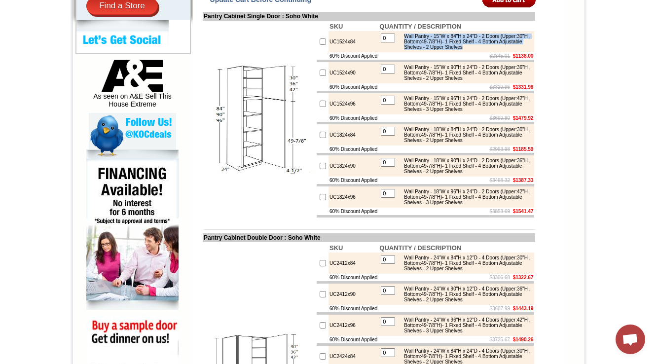
drag, startPoint x: 402, startPoint y: 54, endPoint x: 523, endPoint y: 67, distance: 121.5
click at [523, 50] on div "Wall Pantry - 15"W x 84"H x 24"D - 2 Doors (Upper:30"H , Bottom:49-7/8"H)- 1 Fi…" at bounding box center [465, 42] width 133 height 16
copy div "Wall Pantry - 15"W x 84"H x 24"D - 2 Doors (Upper:30"H , Bottom:49-7/8"H)- 1 Fi…"
click at [400, 143] on div "Wall Pantry - 18"W x 84"H x 24"D - 2 Doors (Upper:30"H , Bottom:49-7/8"H)- 1 Fi…" at bounding box center [465, 135] width 133 height 16
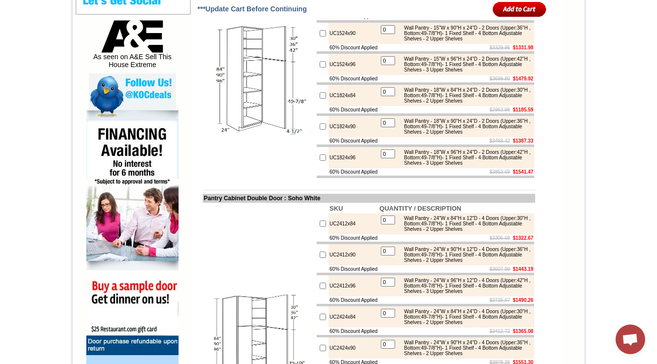
scroll to position [394, 0]
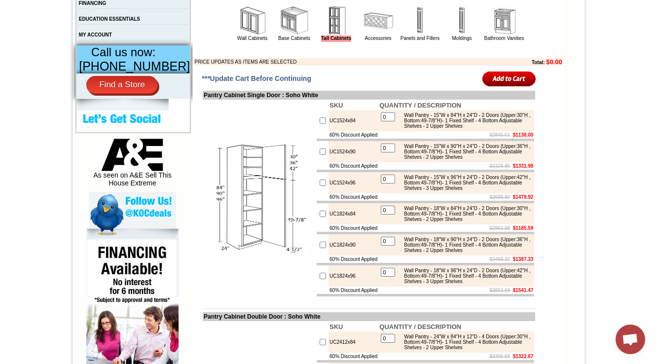
click at [264, 126] on td at bounding box center [259, 199] width 113 height 198
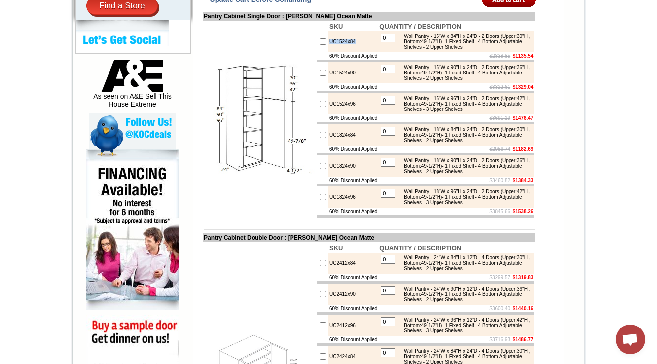
drag, startPoint x: 347, startPoint y: 59, endPoint x: 315, endPoint y: 64, distance: 32.4
click at [328, 52] on td "UC1524x84" at bounding box center [353, 41] width 50 height 21
copy td "UC1524x84"
drag, startPoint x: 404, startPoint y: 52, endPoint x: 525, endPoint y: 69, distance: 121.5
click at [525, 50] on div "Wall Pantry - 15"W x 84"H x 24"D - 2 Doors (Upper:30"H , Bottom:49-1/2"H)- 1 Fi…" at bounding box center [465, 42] width 133 height 16
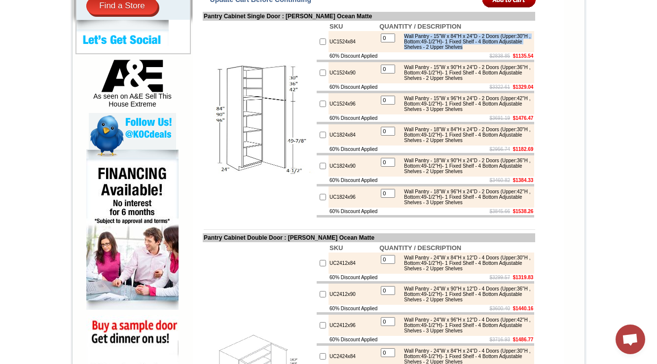
copy div "Wall Pantry - 15"W x 84"H x 24"D - 2 Doors (Upper:30"H , Bottom:49-1/2"H)- 1 Fi…"
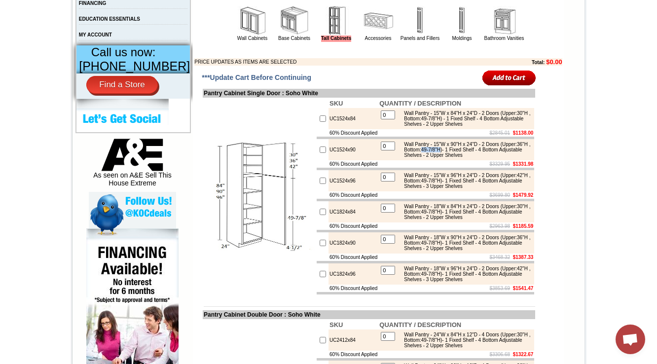
drag, startPoint x: 484, startPoint y: 172, endPoint x: 462, endPoint y: 171, distance: 22.2
click at [462, 158] on div "Wall Pantry - 15"W x 90"H x 24"D - 2 Doors (Upper:36"H , Bottom:49-7/8"H)- 1 Fi…" at bounding box center [465, 150] width 133 height 16
copy div "49-7/8"H"
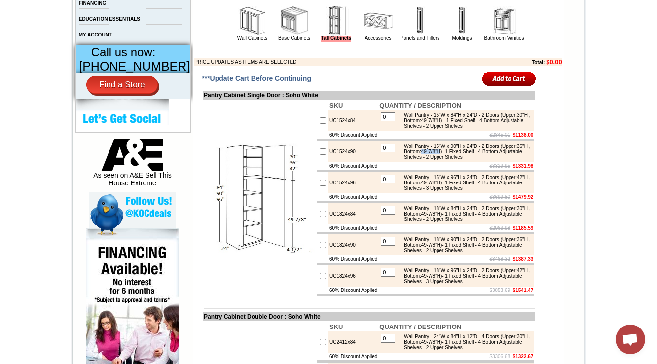
scroll to position [434, 0]
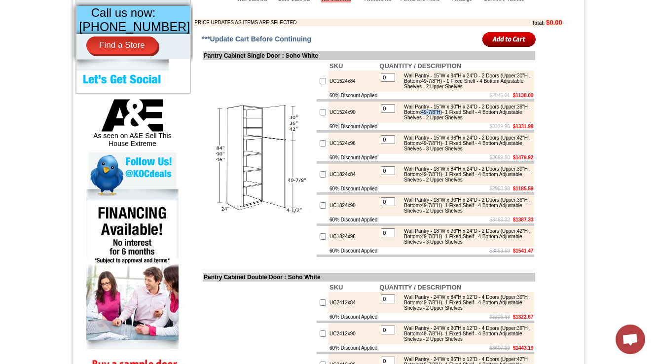
click at [229, 131] on img at bounding box center [259, 159] width 111 height 111
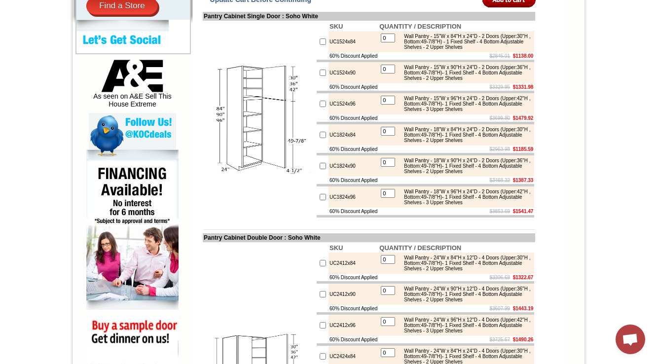
click at [478, 81] on div "Wall Pantry - 15"W x 90"H x 24"D - 2 Doors (Upper:36"H , Bottom:49-7/8"H)- 1 Fi…" at bounding box center [465, 73] width 133 height 16
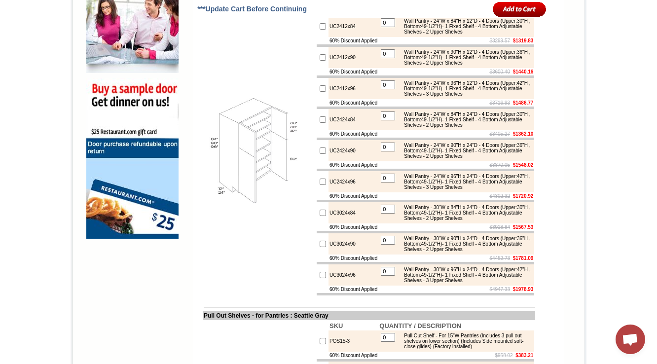
scroll to position [725, 0]
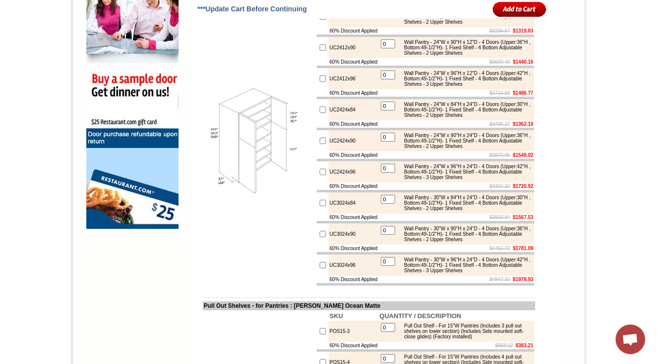
scroll to position [749, 0]
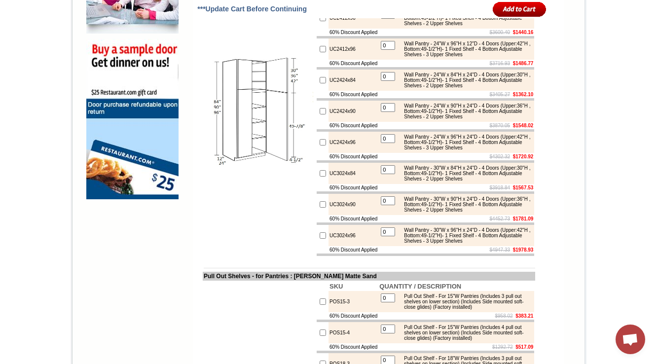
scroll to position [513, 0]
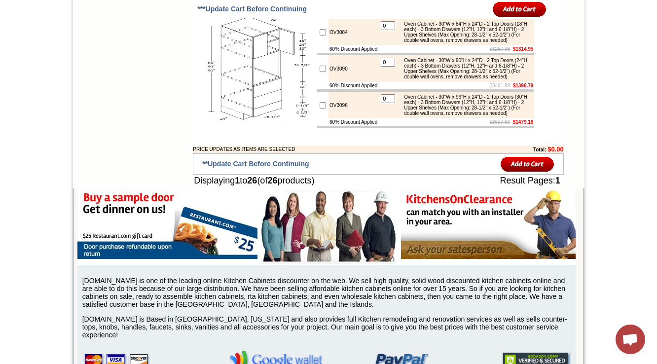
scroll to position [1302, 0]
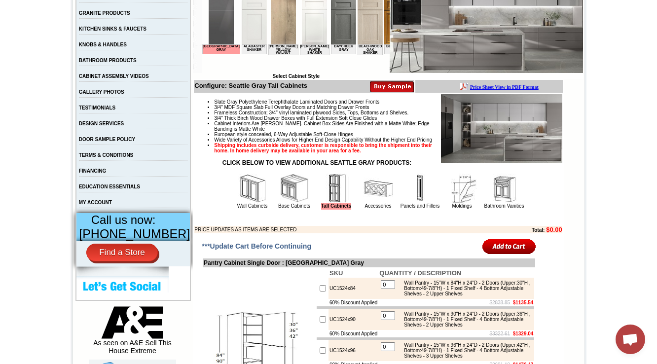
scroll to position [237, 0]
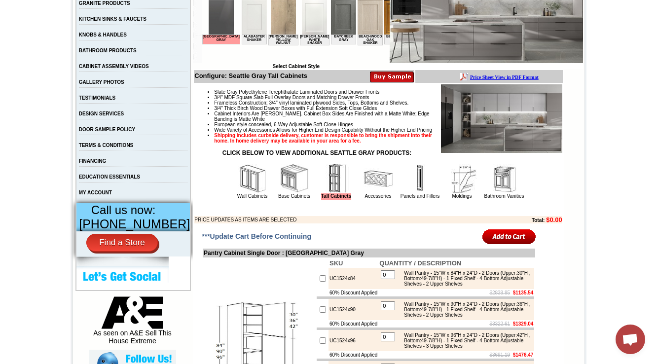
click at [363, 193] on img at bounding box center [378, 179] width 30 height 30
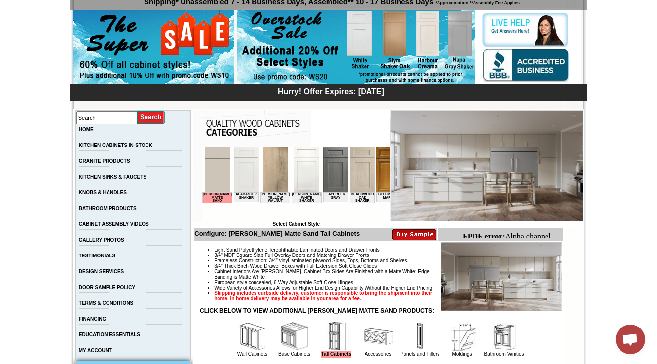
scroll to position [118, 0]
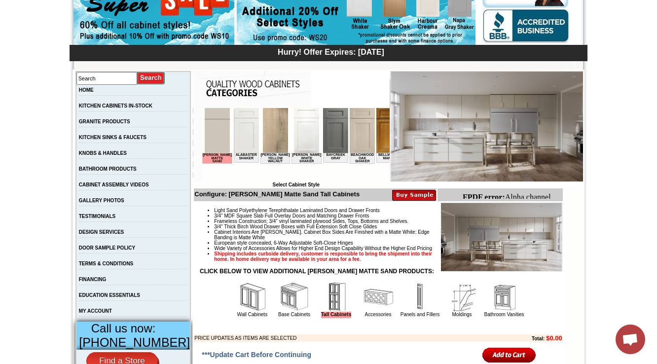
click at [368, 312] on img at bounding box center [378, 297] width 30 height 30
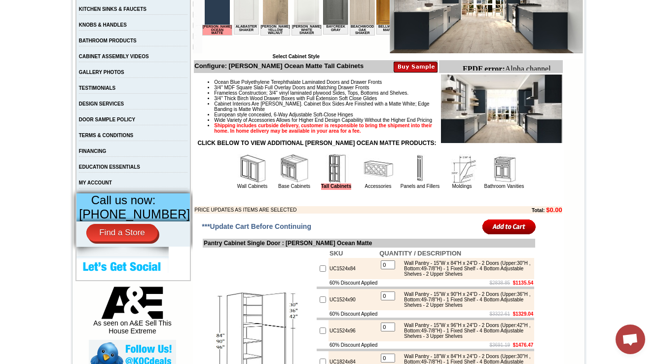
scroll to position [237, 0]
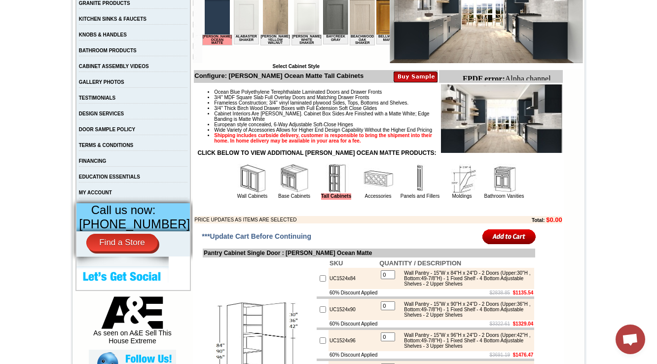
click at [367, 193] on img at bounding box center [378, 179] width 30 height 30
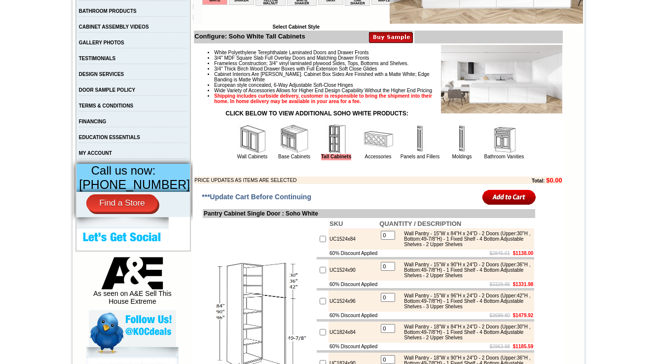
click at [364, 154] on img at bounding box center [378, 139] width 30 height 30
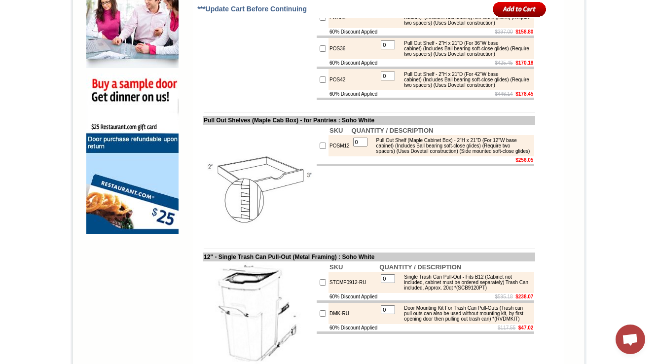
scroll to position [789, 0]
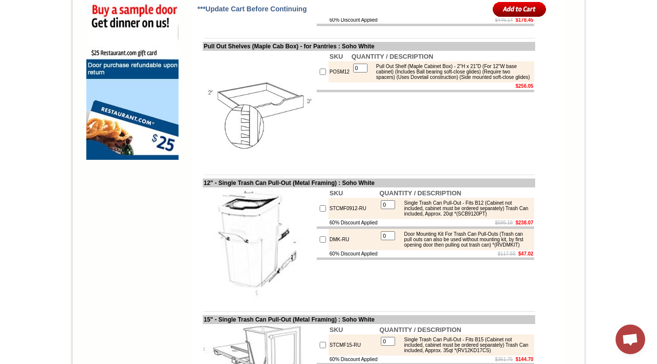
click at [317, 90] on td at bounding box center [323, 85] width 12 height 7
click at [267, 163] on img at bounding box center [259, 107] width 111 height 111
click at [250, 163] on img at bounding box center [259, 107] width 111 height 111
click at [221, 163] on img at bounding box center [259, 107] width 111 height 111
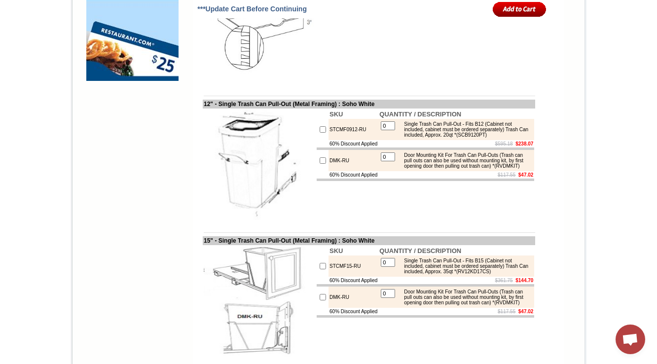
scroll to position [868, 0]
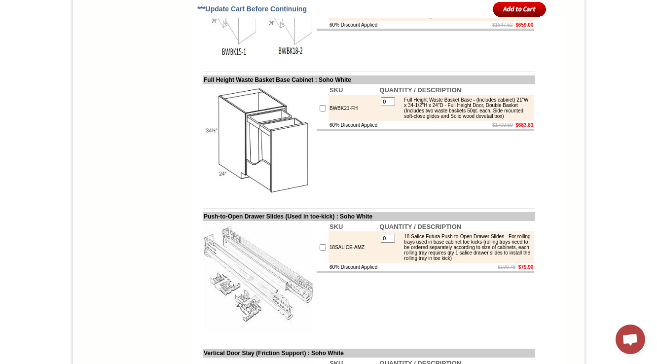
scroll to position [1341, 0]
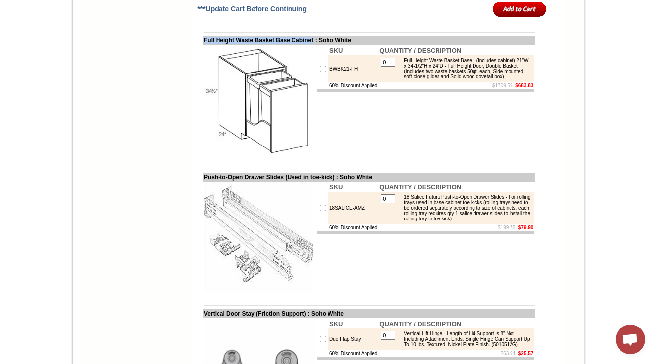
drag, startPoint x: 193, startPoint y: 177, endPoint x: 321, endPoint y: 179, distance: 128.2
click at [321, 45] on td "Full Height Waste Basket Base Cabinet : Soho White" at bounding box center [369, 40] width 332 height 9
copy td "Full Height Waste Basket Base Cabinet"
click at [293, 157] on img at bounding box center [259, 101] width 111 height 111
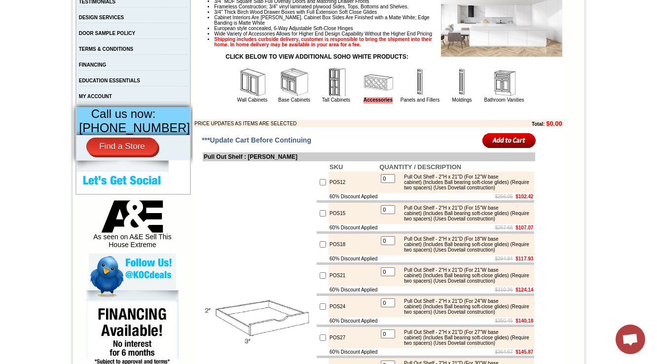
scroll to position [355, 0]
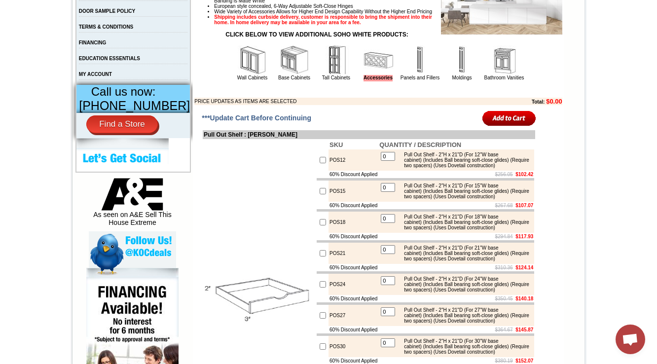
click at [496, 75] on img at bounding box center [504, 60] width 30 height 30
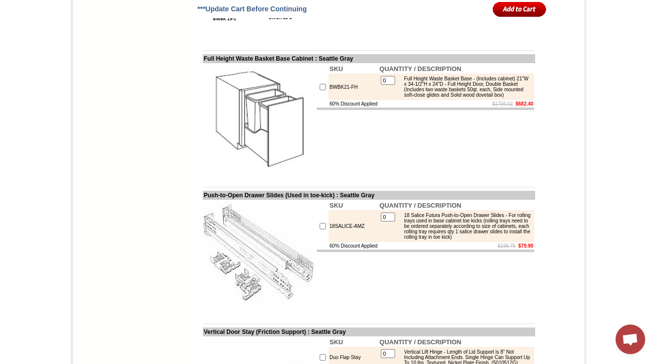
scroll to position [1341, 0]
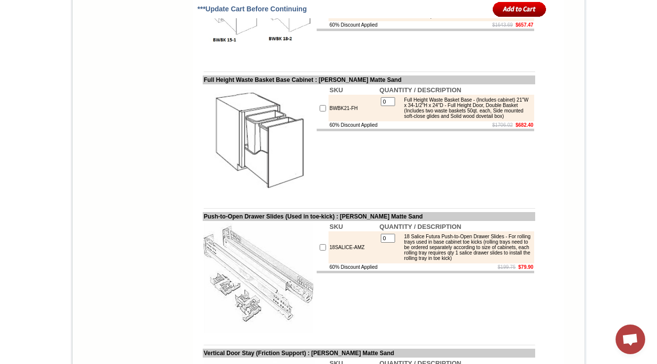
scroll to position [1341, 0]
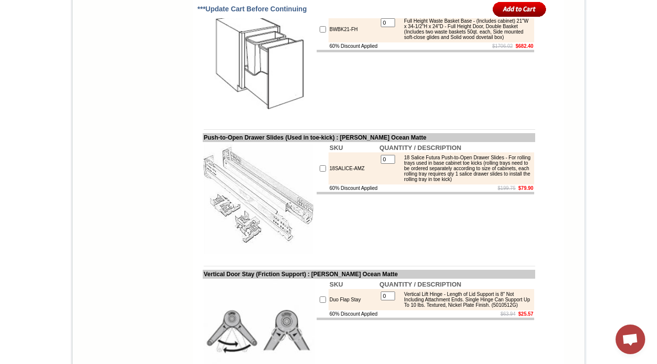
scroll to position [1341, 0]
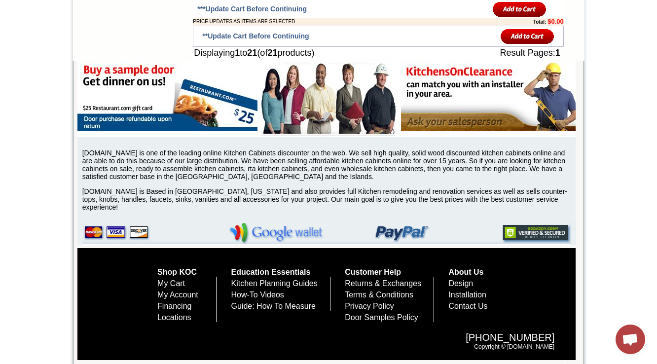
scroll to position [1893, 0]
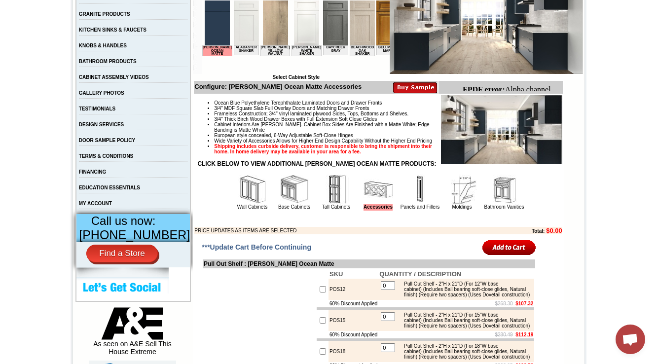
scroll to position [276, 0]
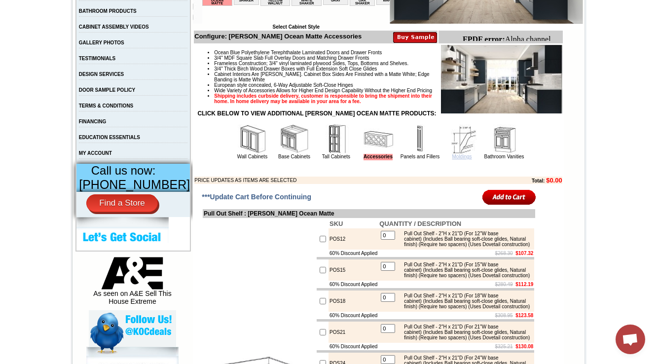
click at [452, 159] on link "Moldings" at bounding box center [462, 156] width 20 height 5
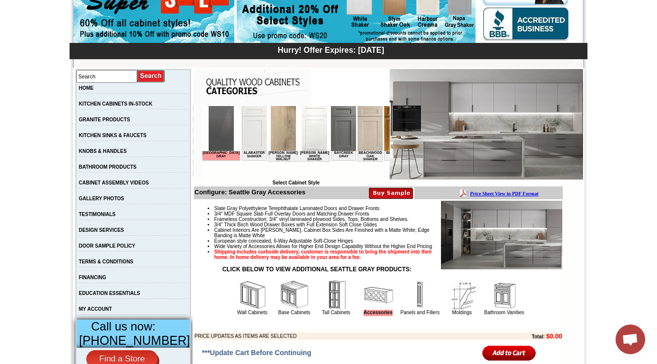
scroll to position [237, 0]
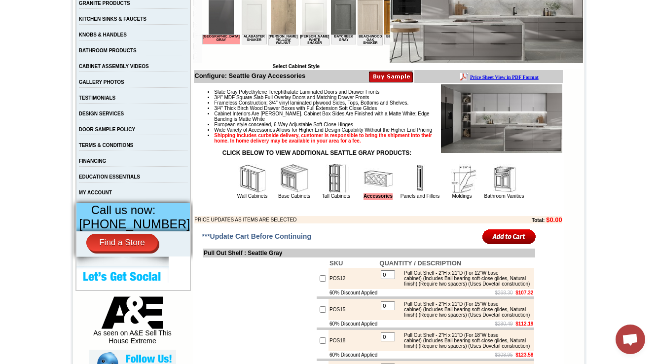
click at [493, 193] on img at bounding box center [504, 179] width 30 height 30
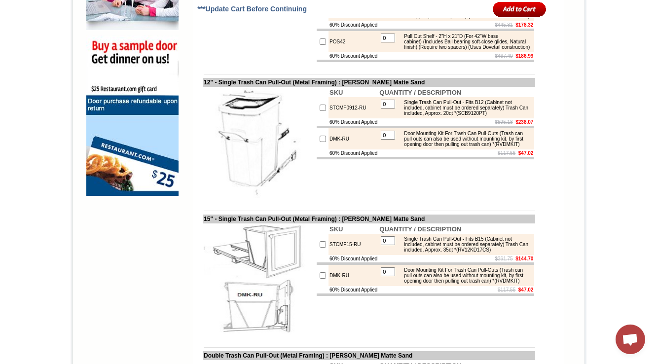
scroll to position [752, 0]
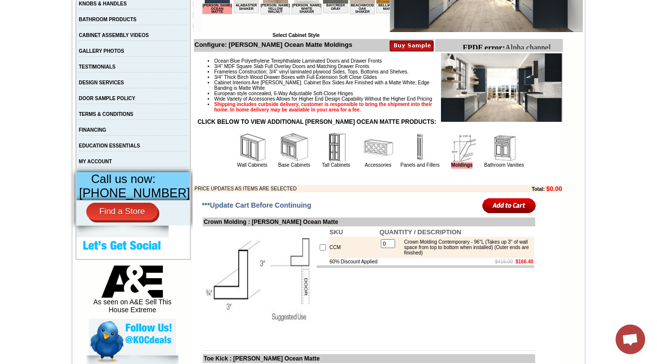
scroll to position [276, 0]
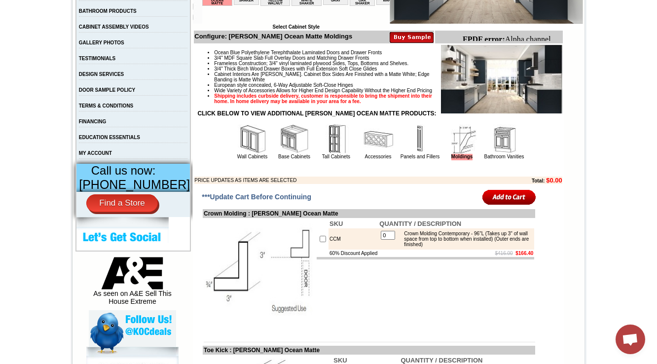
click at [405, 154] on img at bounding box center [420, 139] width 30 height 30
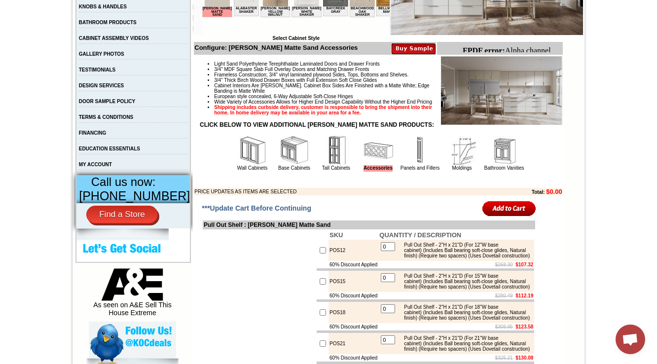
scroll to position [276, 0]
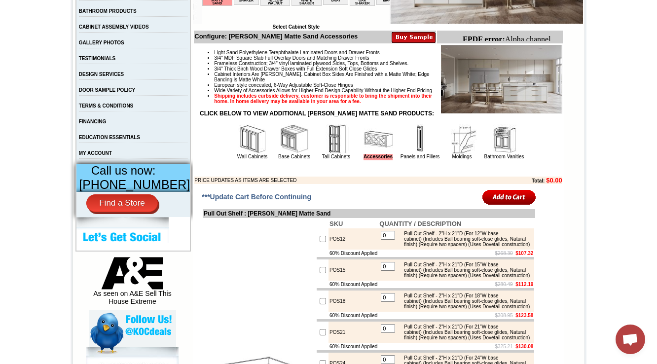
click at [405, 154] on img at bounding box center [420, 139] width 30 height 30
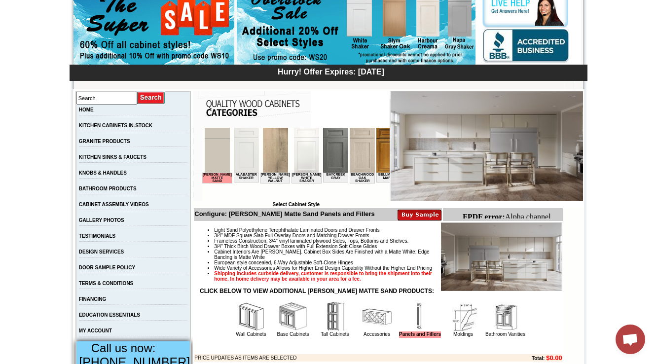
scroll to position [237, 0]
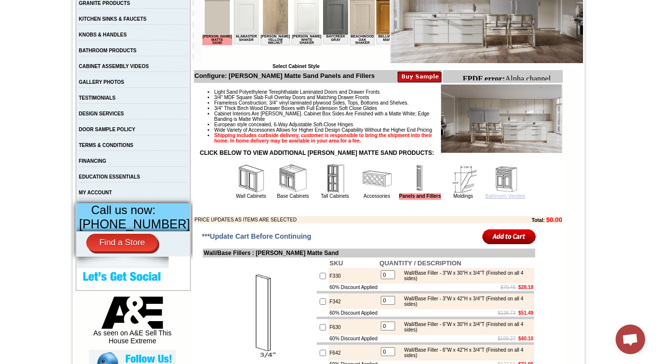
click at [503, 199] on link "Bathroom Vanities" at bounding box center [505, 195] width 40 height 5
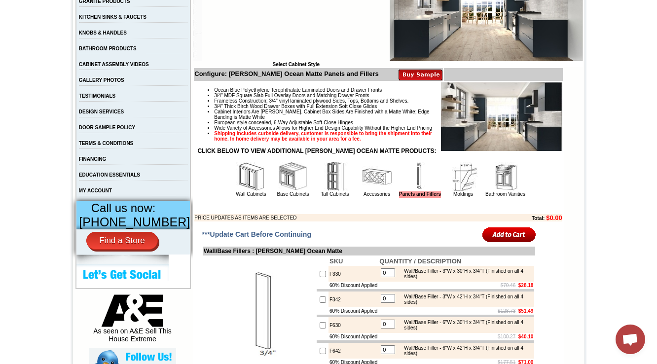
scroll to position [237, 0]
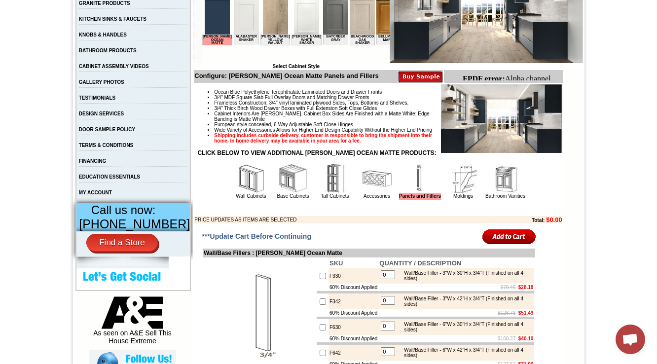
click at [514, 193] on img at bounding box center [506, 179] width 30 height 30
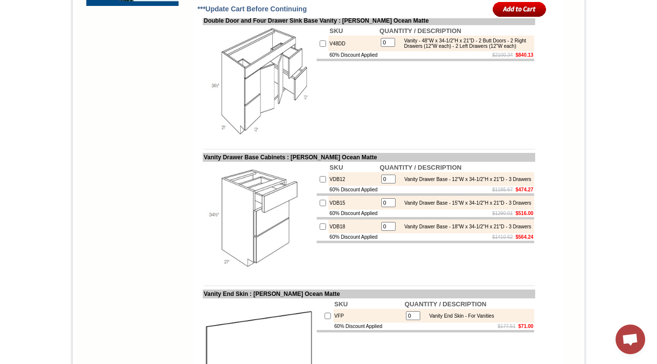
scroll to position [947, 0]
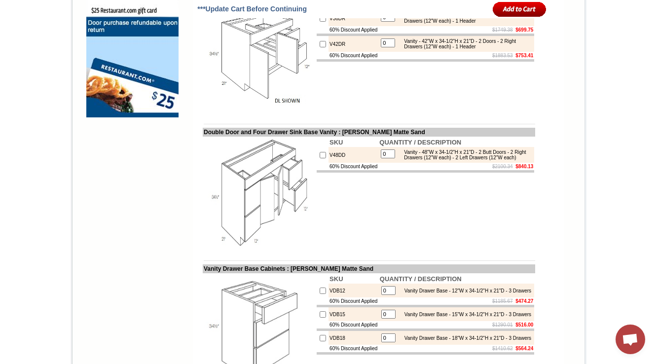
scroll to position [950, 0]
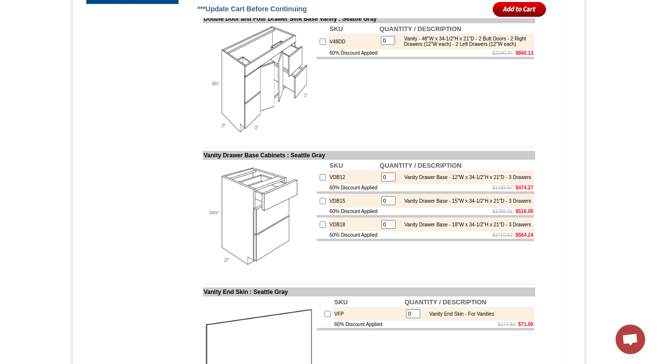
scroll to position [947, 0]
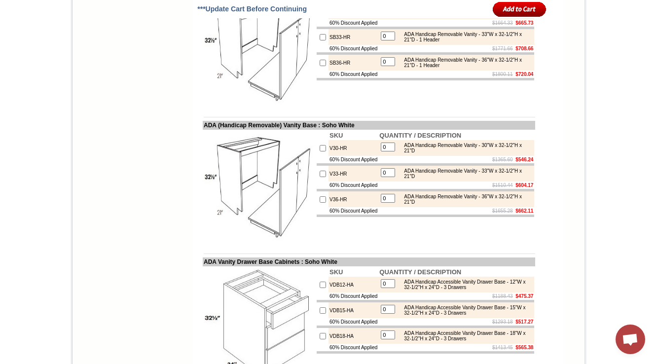
scroll to position [1812, 0]
drag, startPoint x: 349, startPoint y: 97, endPoint x: 311, endPoint y: 101, distance: 38.1
click at [317, 20] on tr "SB30-HR 0 ADA Handicap Removable Vanity - 30"W x 32-1/2"H x 21"D - 1 Header" at bounding box center [425, 12] width 217 height 16
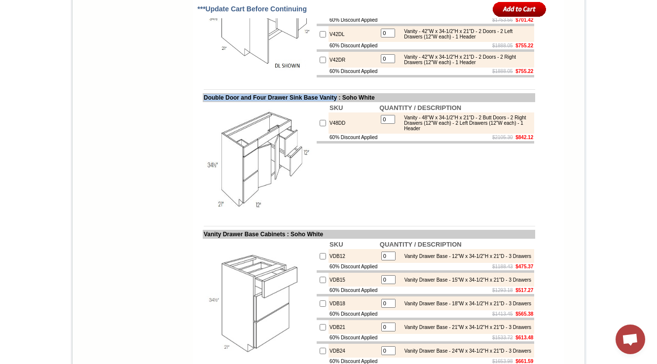
scroll to position [979, 0]
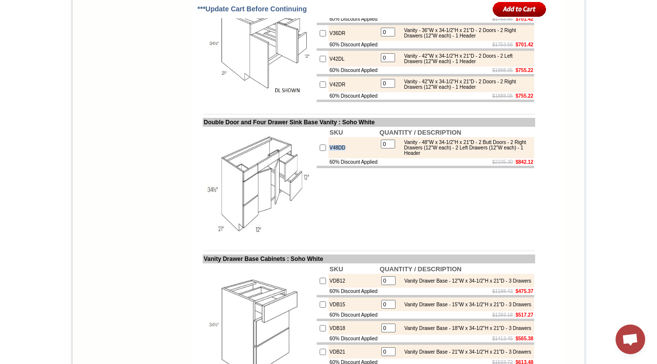
drag, startPoint x: 337, startPoint y: 211, endPoint x: 320, endPoint y: 211, distance: 17.8
click at [328, 158] on td "V48DD" at bounding box center [353, 147] width 50 height 21
copy td "V48DD"
drag, startPoint x: 404, startPoint y: 203, endPoint x: 466, endPoint y: 213, distance: 62.9
click at [466, 156] on div "Vanity - 48"W x 34-1/2"H x 21"D - 2 Butt Doors - 2 Right Drawers (12"W each) - …" at bounding box center [465, 148] width 133 height 16
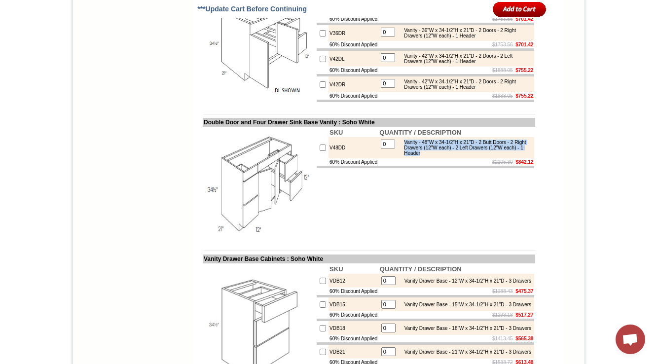
copy div "Vanity - 48"W x 34-1/2"H x 21"D - 2 Butt Doors - 2 Right Drawers (12"W each) - …"
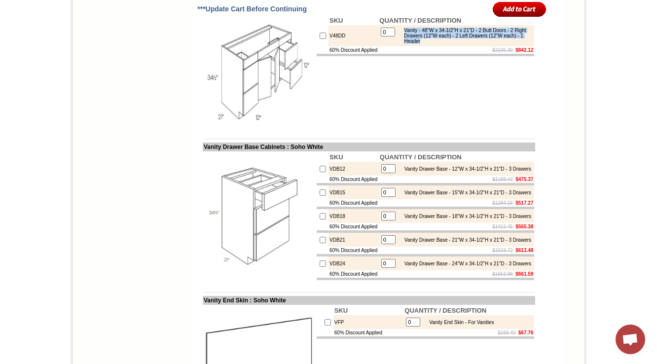
scroll to position [1097, 0]
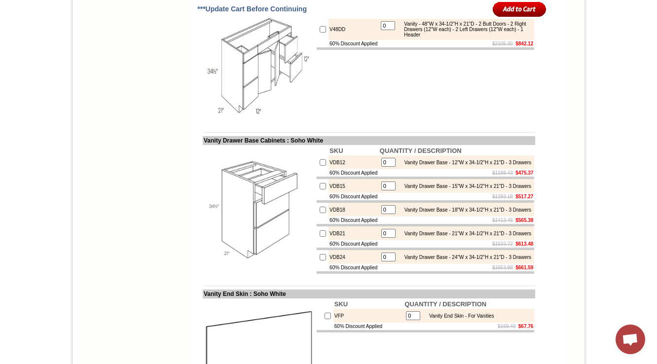
click at [324, 121] on td "SKU QUANTITY / DESCRIPTION V48DD 0 Vanity - 48"W x 34-1/2"H x 21"D - 2 Butt Doo…" at bounding box center [425, 64] width 219 height 113
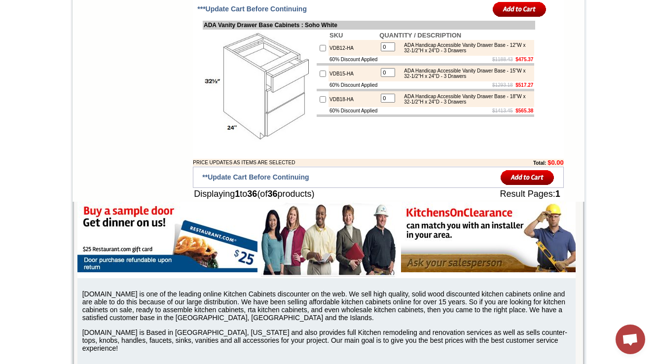
scroll to position [2048, 0]
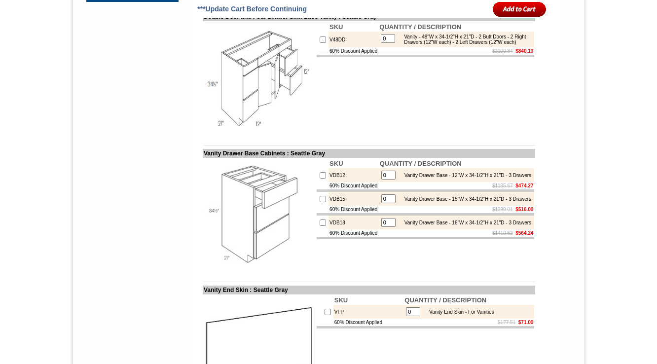
click at [328, 47] on td "V48DD" at bounding box center [353, 40] width 50 height 16
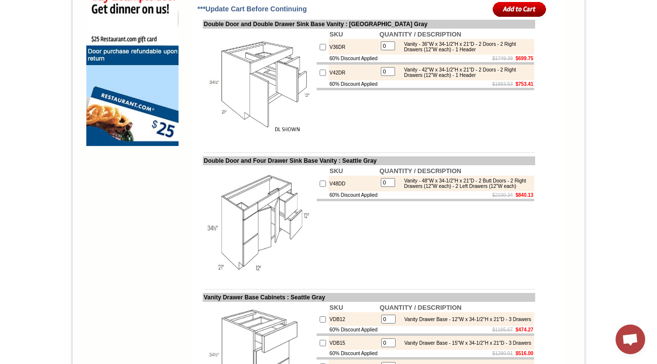
scroll to position [828, 0]
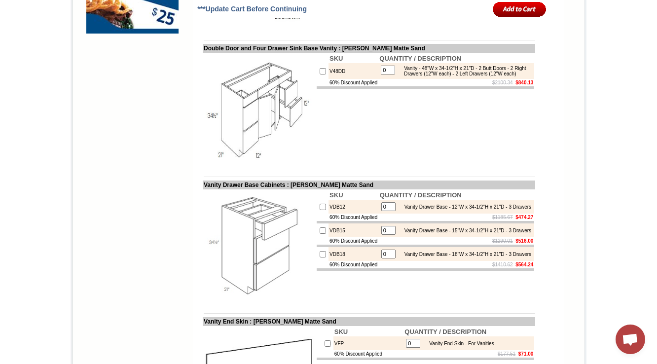
scroll to position [916, 0]
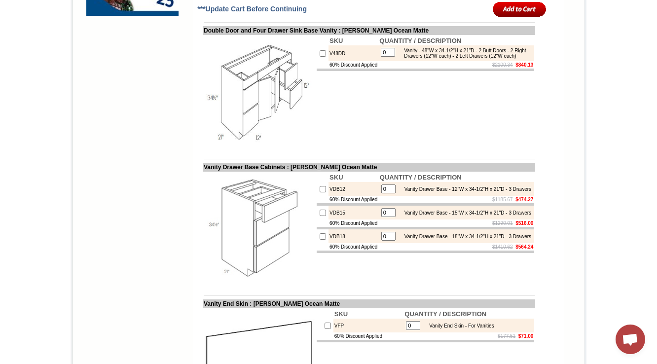
scroll to position [947, 0]
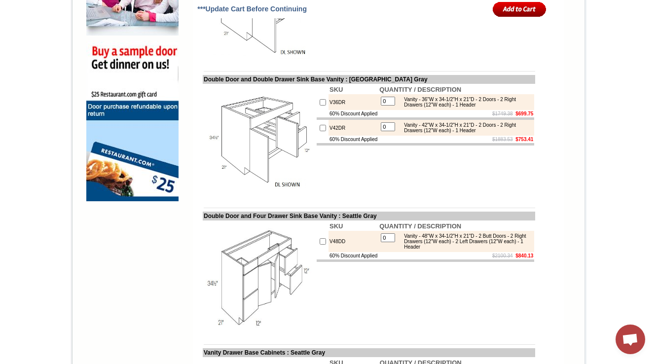
scroll to position [787, 0]
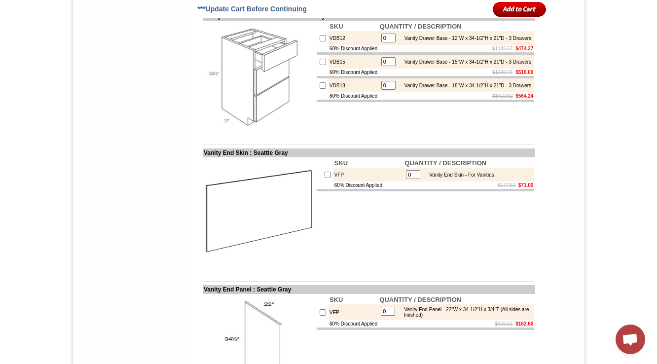
scroll to position [1103, 0]
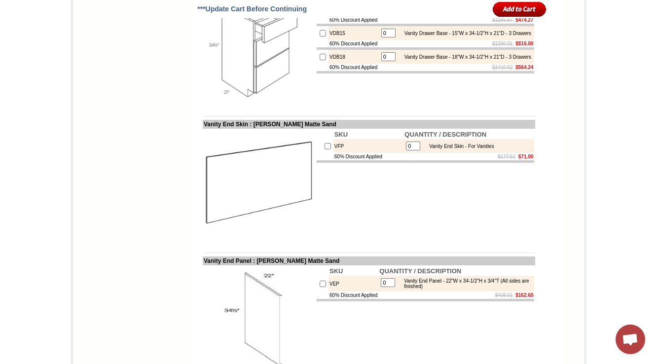
scroll to position [1113, 0]
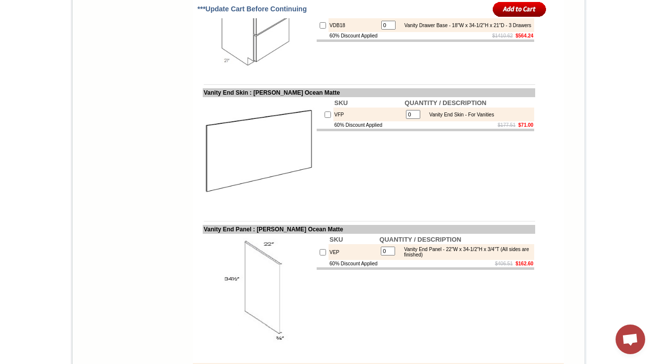
scroll to position [1104, 0]
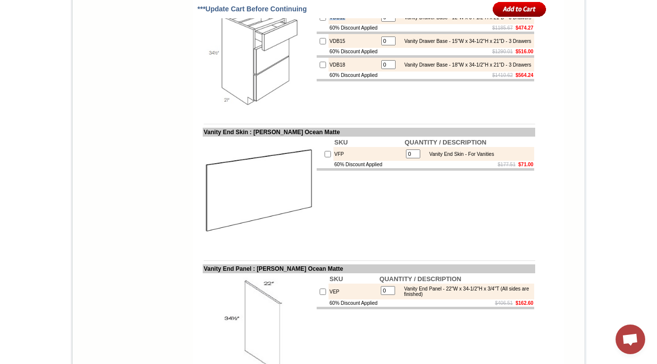
drag, startPoint x: 327, startPoint y: 65, endPoint x: 320, endPoint y: 69, distance: 8.8
click at [328, 24] on td "VDB12" at bounding box center [353, 17] width 50 height 14
copy td "VDB12"
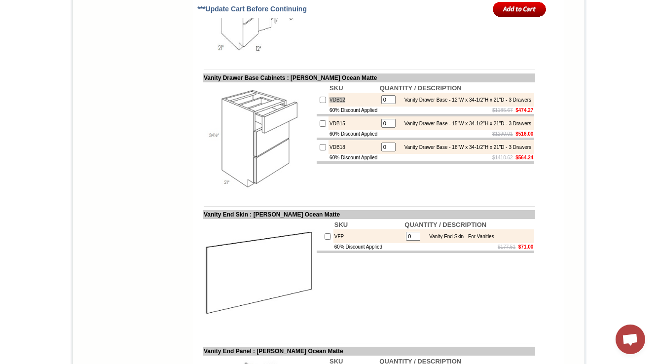
scroll to position [918, 0]
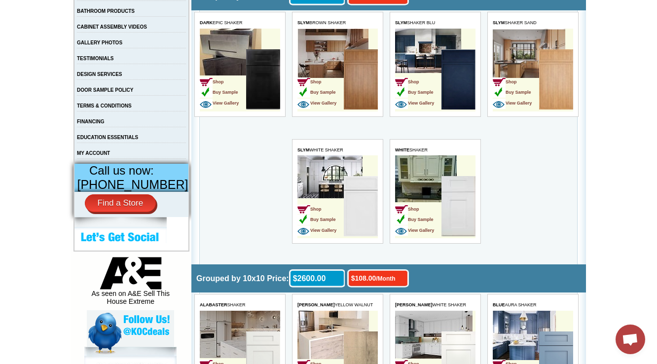
scroll to position [473, 0]
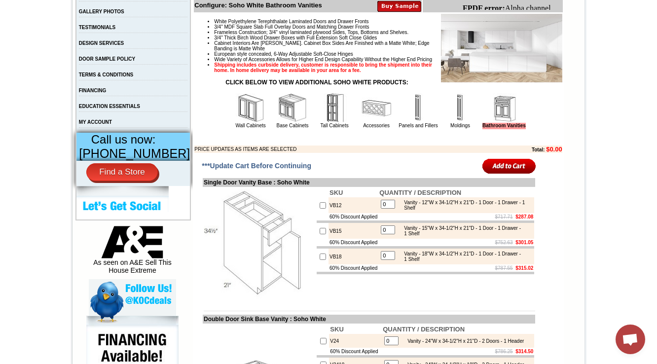
scroll to position [194, 0]
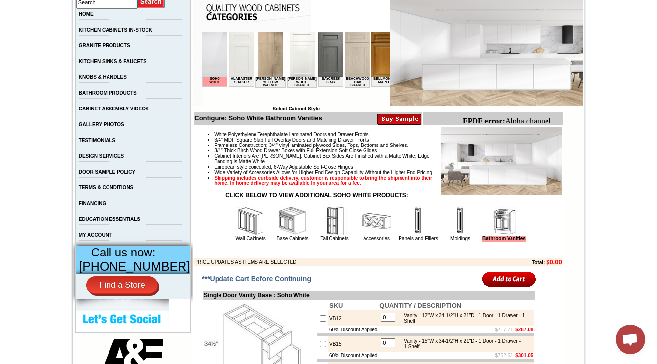
click at [237, 236] on img at bounding box center [251, 221] width 30 height 30
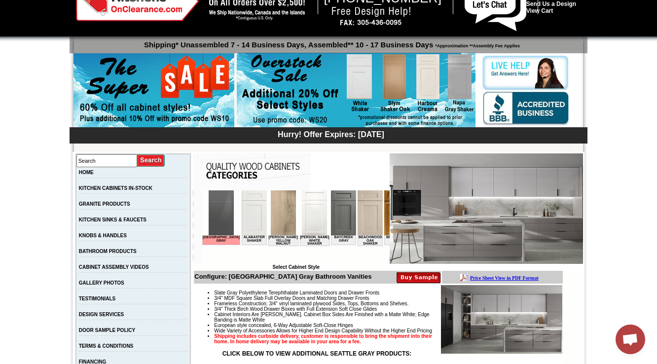
scroll to position [314, 0]
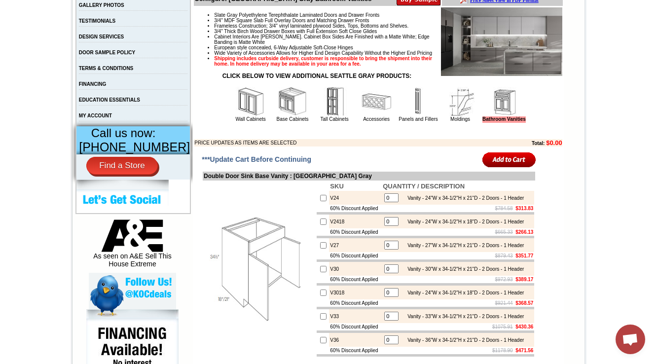
click at [320, 116] on img at bounding box center [335, 102] width 30 height 30
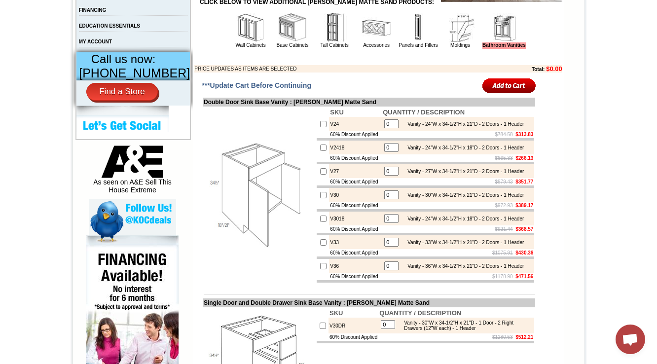
scroll to position [363, 0]
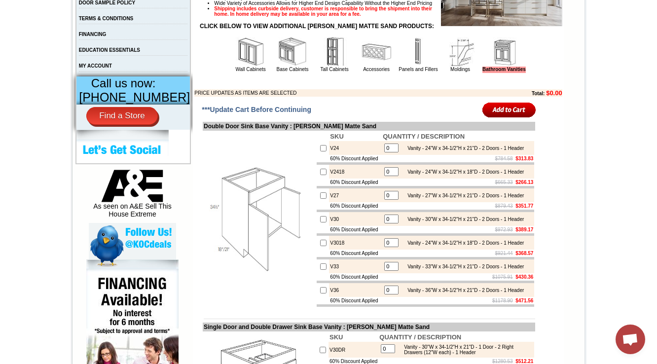
click at [278, 67] on img at bounding box center [293, 52] width 30 height 30
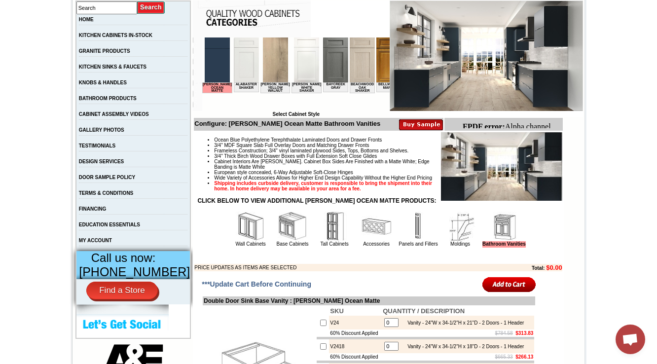
scroll to position [197, 0]
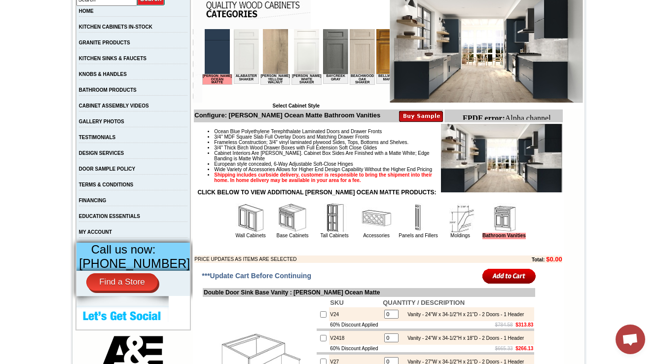
click at [285, 233] on img at bounding box center [293, 218] width 30 height 30
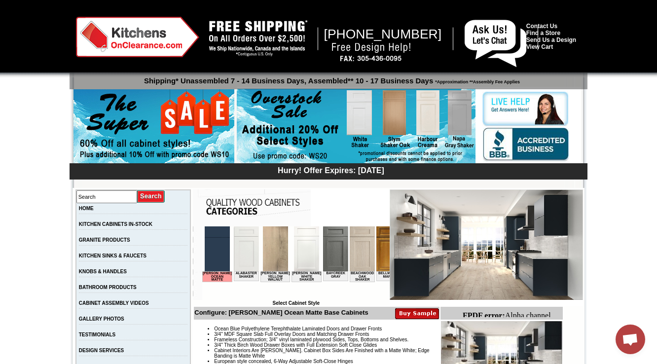
scroll to position [316, 0]
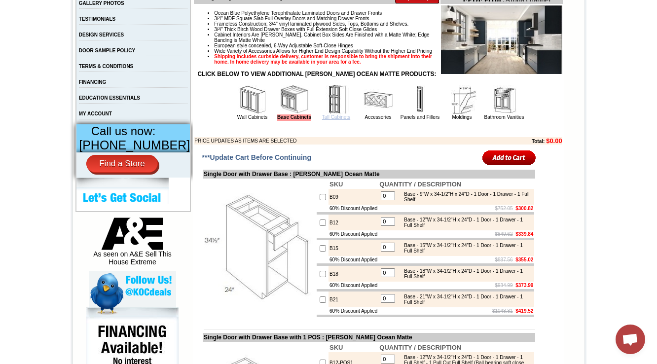
click at [334, 120] on link "Tall Cabinets" at bounding box center [336, 116] width 28 height 5
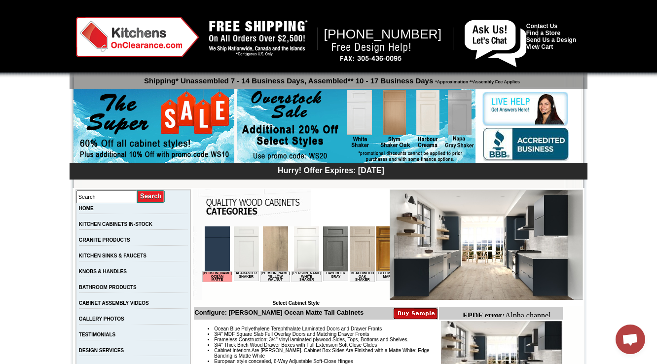
scroll to position [237, 0]
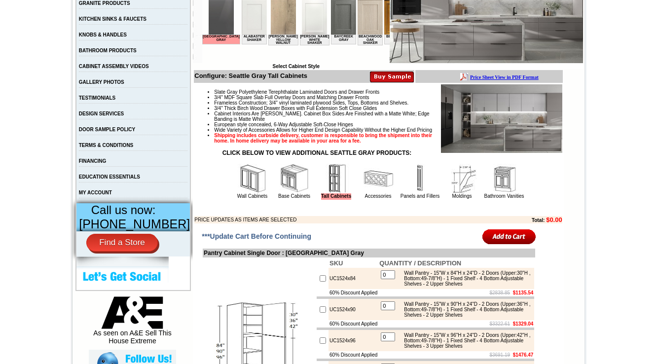
click at [247, 193] on img at bounding box center [253, 179] width 30 height 30
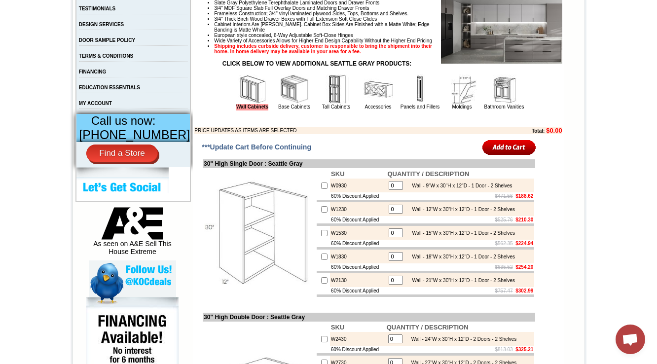
scroll to position [237, 0]
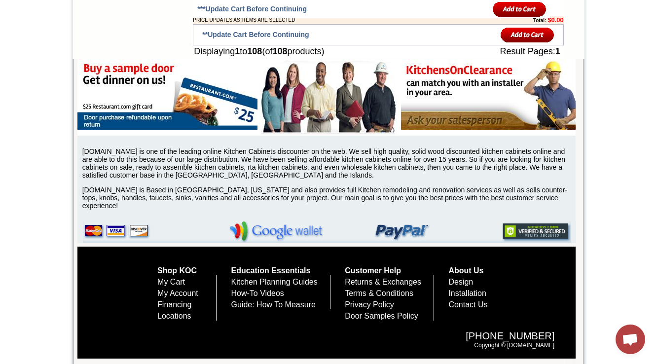
scroll to position [5443, 0]
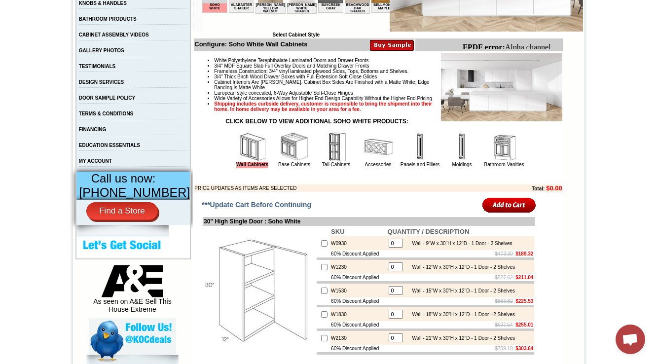
scroll to position [276, 0]
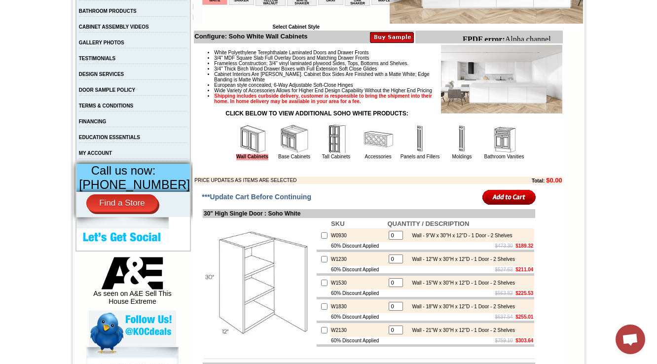
click at [280, 154] on img at bounding box center [295, 139] width 30 height 30
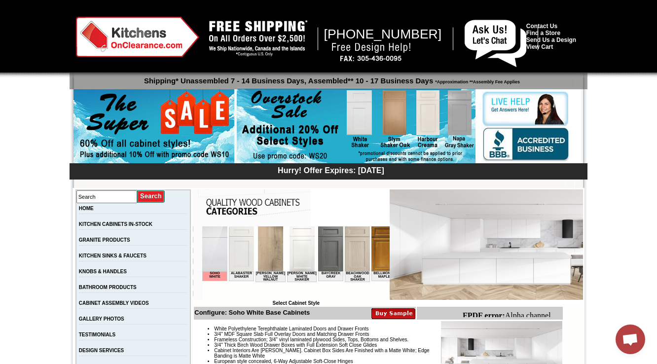
scroll to position [197, 0]
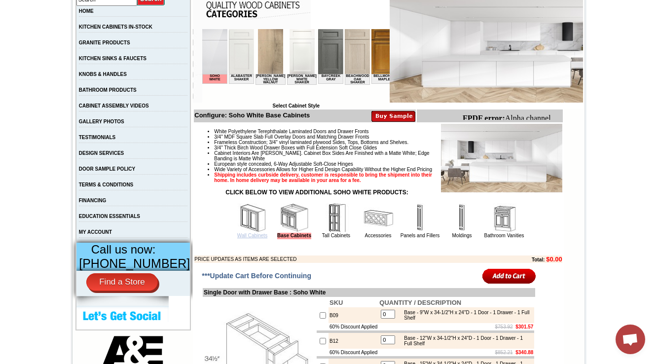
click at [238, 238] on link "Wall Cabinets" at bounding box center [252, 235] width 30 height 5
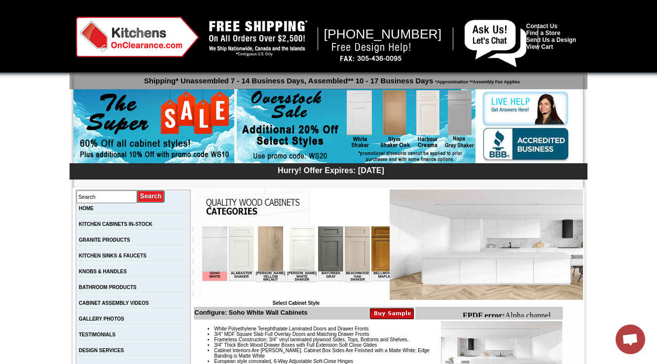
scroll to position [237, 0]
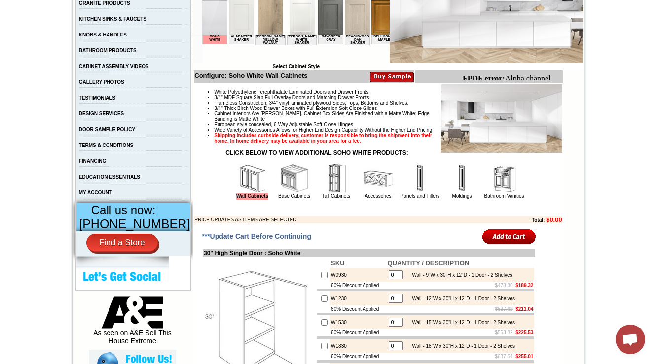
click at [282, 193] on img at bounding box center [295, 179] width 30 height 30
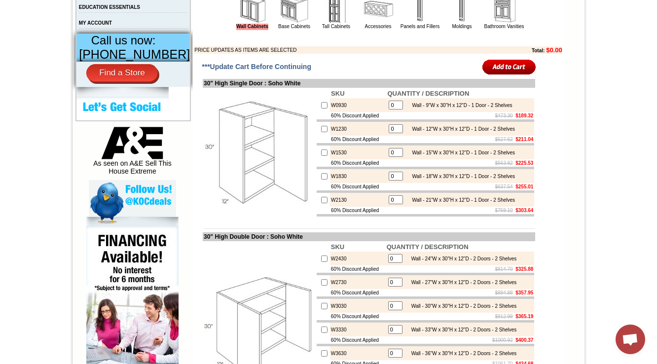
scroll to position [355, 0]
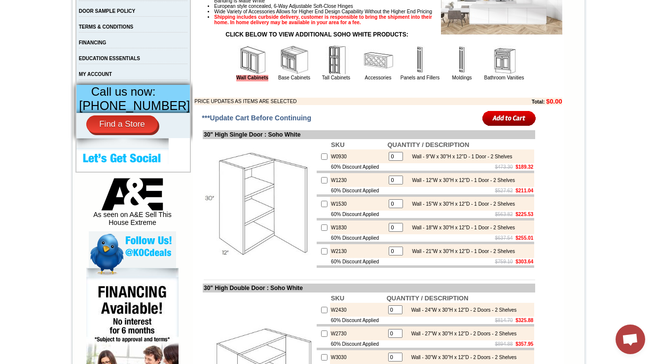
click at [280, 75] on img at bounding box center [295, 60] width 30 height 30
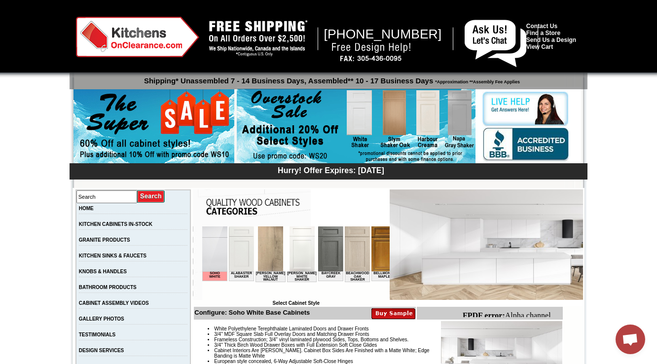
scroll to position [158, 0]
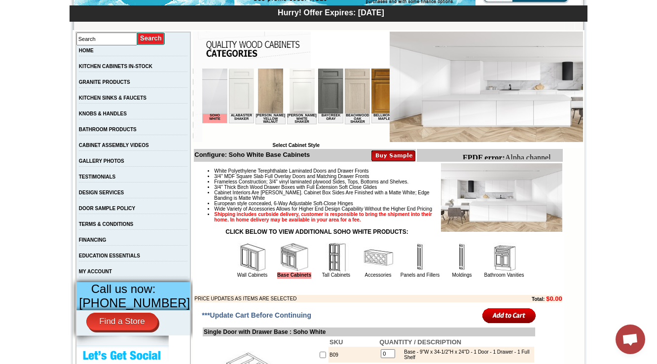
click at [238, 271] on img at bounding box center [253, 258] width 30 height 30
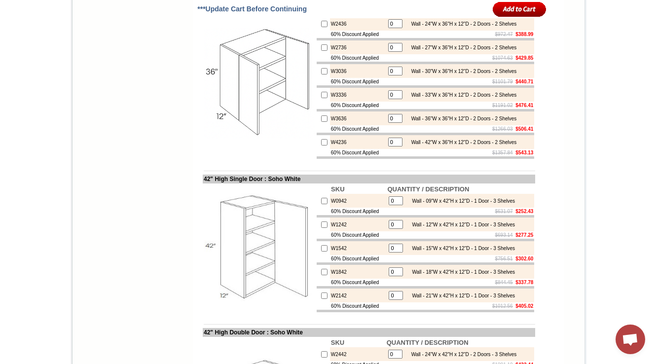
scroll to position [4076, 0]
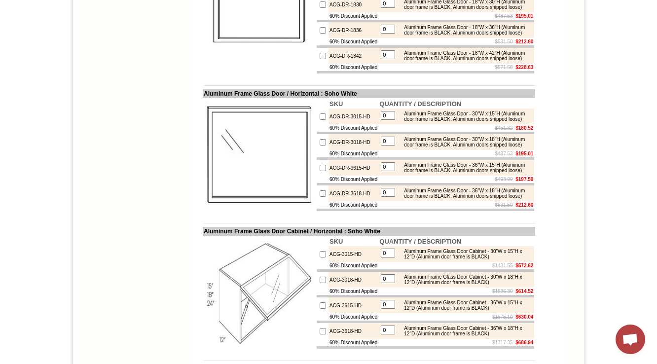
scroll to position [91, 0]
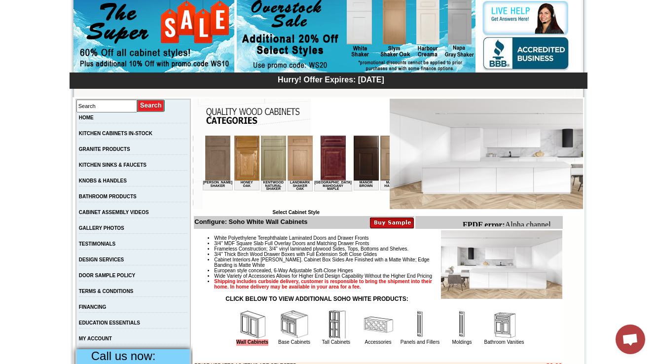
click at [380, 162] on img at bounding box center [392, 158] width 25 height 45
click at [380, 161] on img at bounding box center [392, 158] width 25 height 45
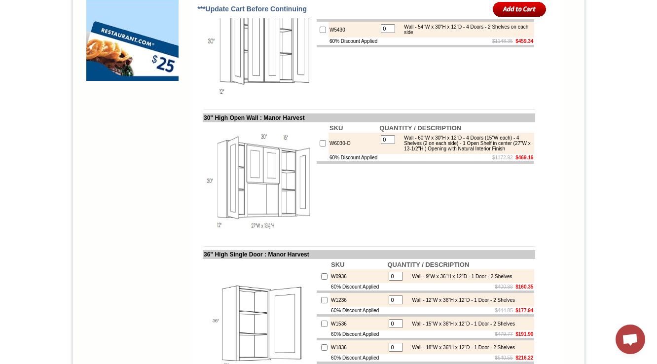
scroll to position [907, 0]
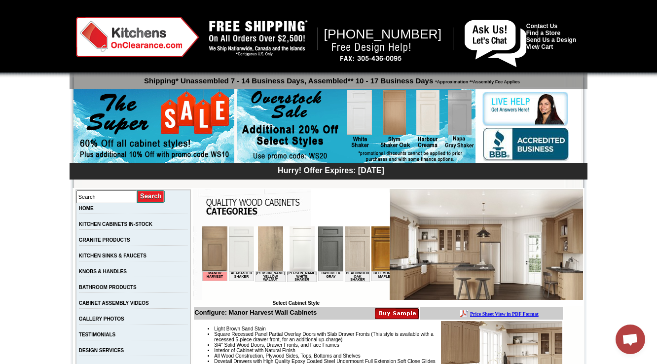
scroll to position [197, 0]
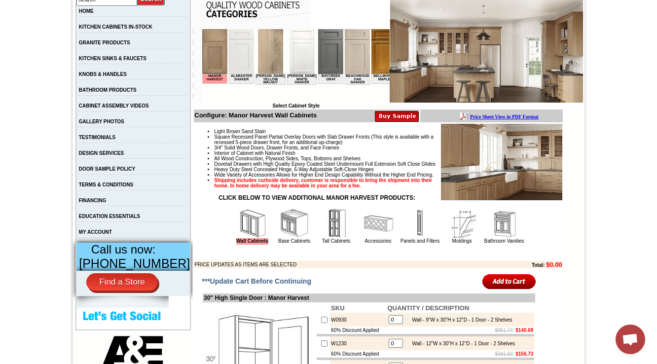
click at [296, 238] on img at bounding box center [295, 224] width 30 height 30
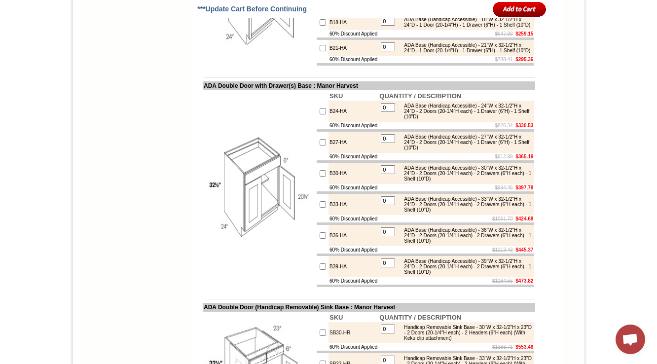
scroll to position [5918, 0]
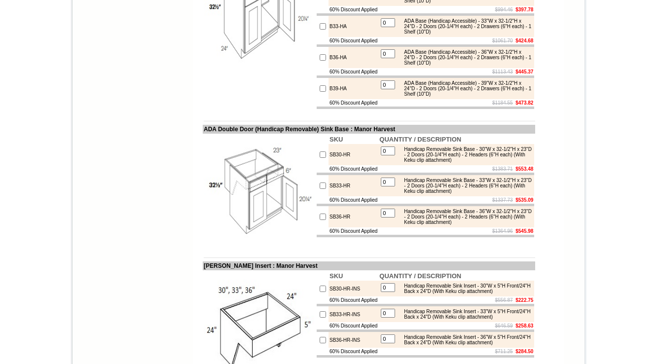
scroll to position [6998, 0]
